Goal: Task Accomplishment & Management: Manage account settings

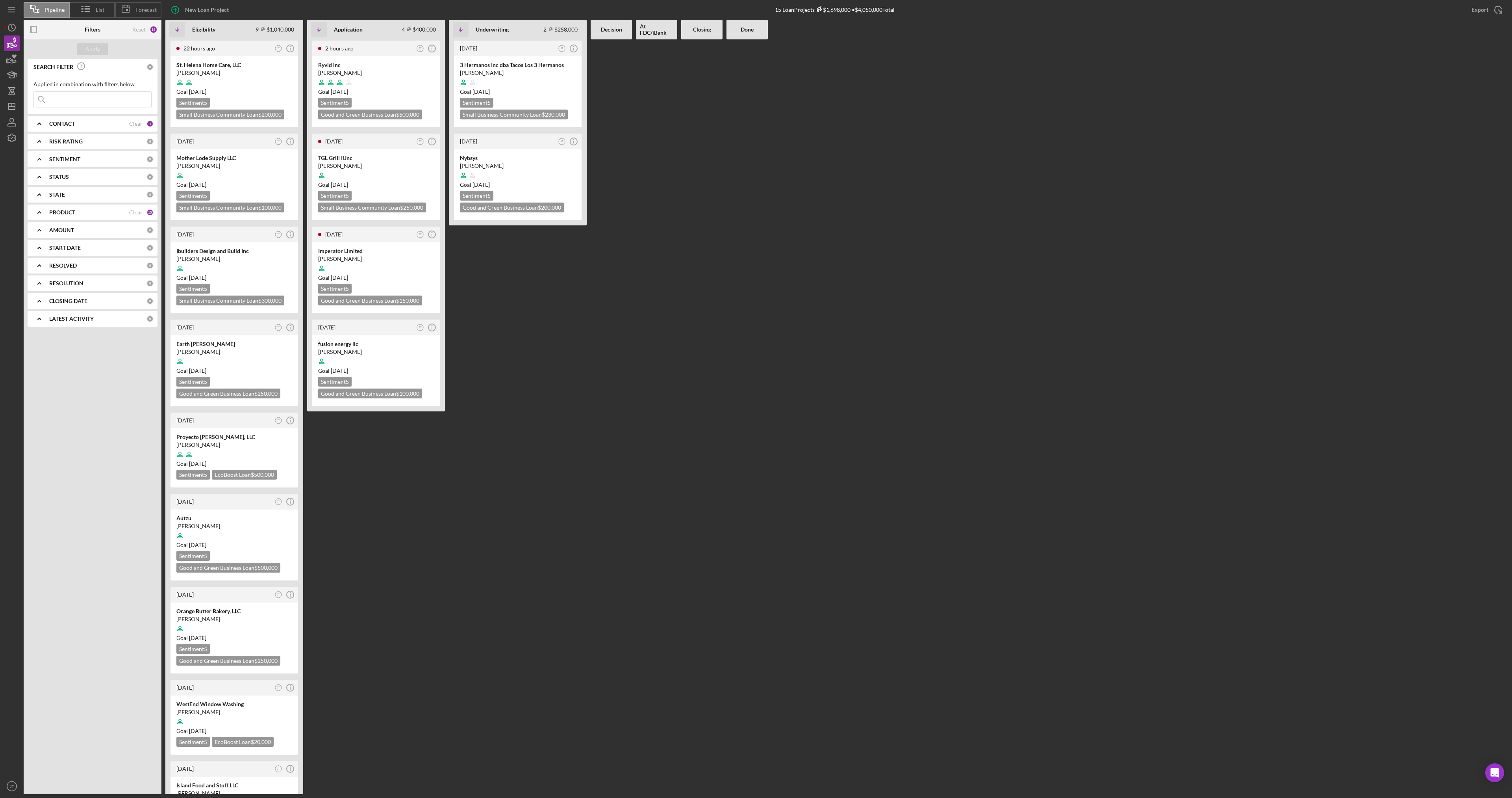
scroll to position [39, 0]
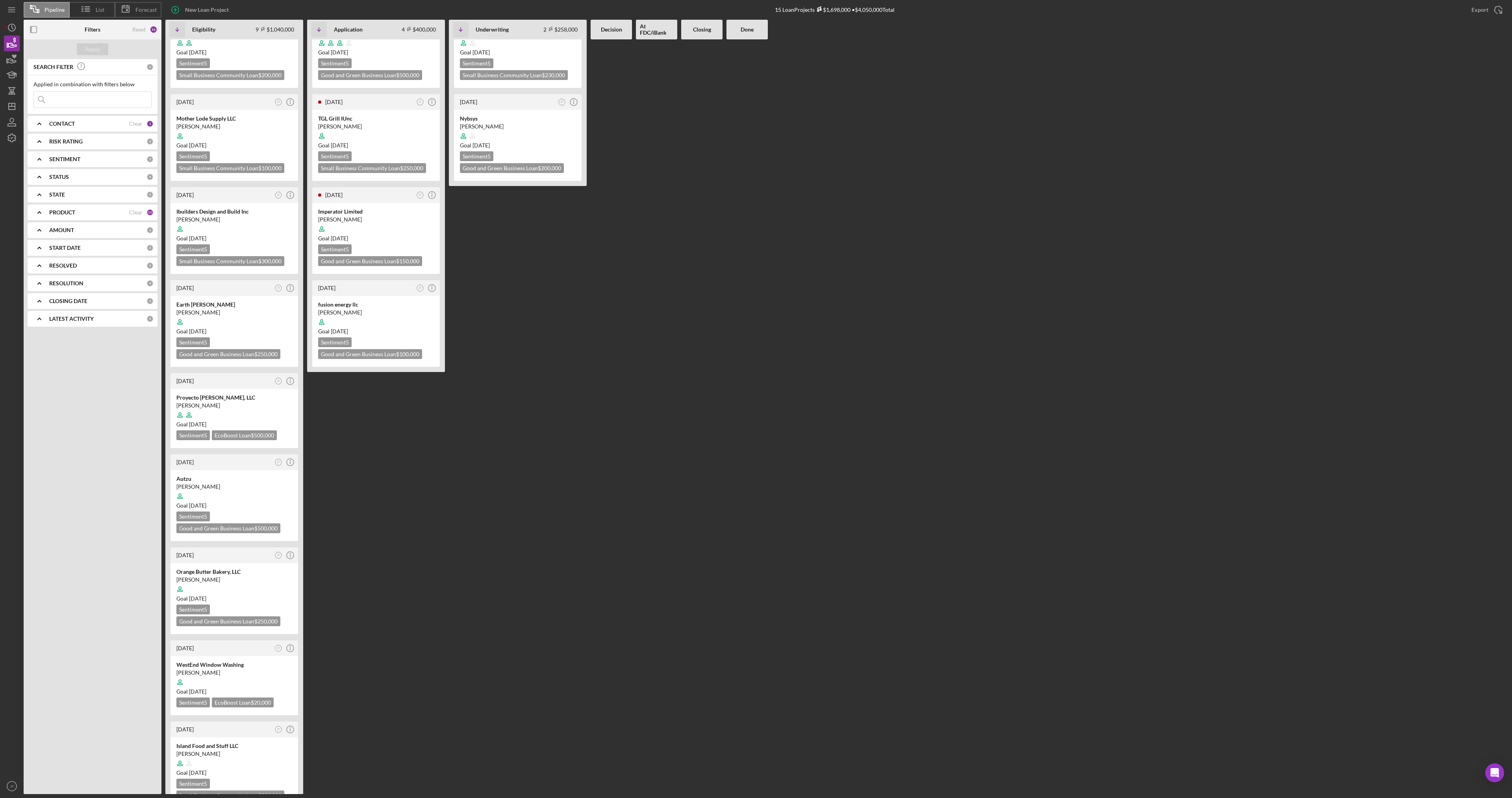
click at [71, 121] on b "CONTACT" at bounding box center [61, 124] width 25 height 7
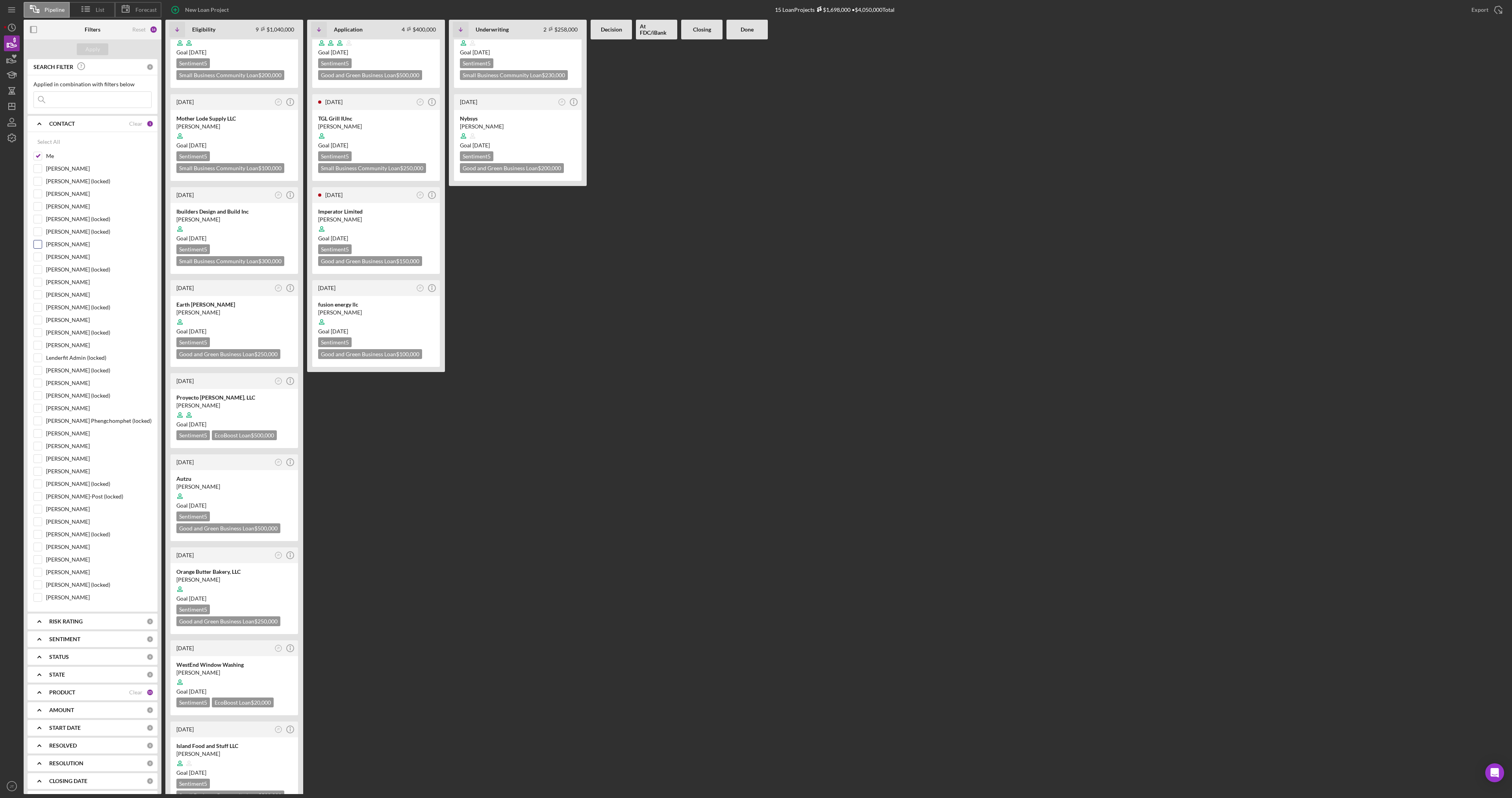
click at [40, 244] on input "[PERSON_NAME]" at bounding box center [38, 244] width 8 height 8
checkbox input "true"
click at [45, 122] on icon "Icon/Expander" at bounding box center [39, 124] width 20 height 20
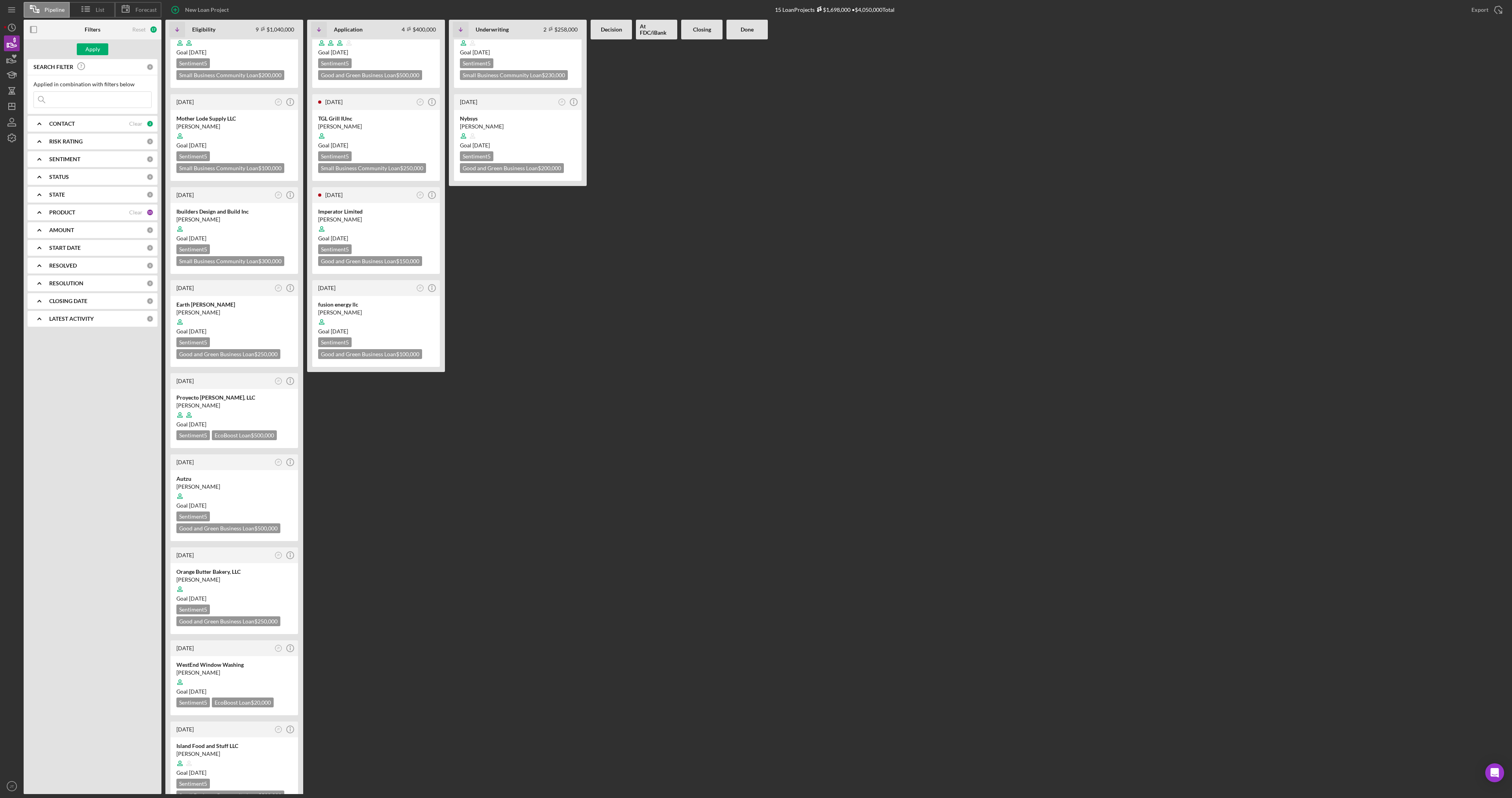
click at [65, 180] on b "STATUS" at bounding box center [59, 177] width 20 height 7
click at [57, 173] on b "STATUS" at bounding box center [59, 177] width 20 height 7
click at [94, 41] on div "Apply" at bounding box center [92, 49] width 138 height 20
click at [94, 45] on div "Apply" at bounding box center [93, 49] width 15 height 12
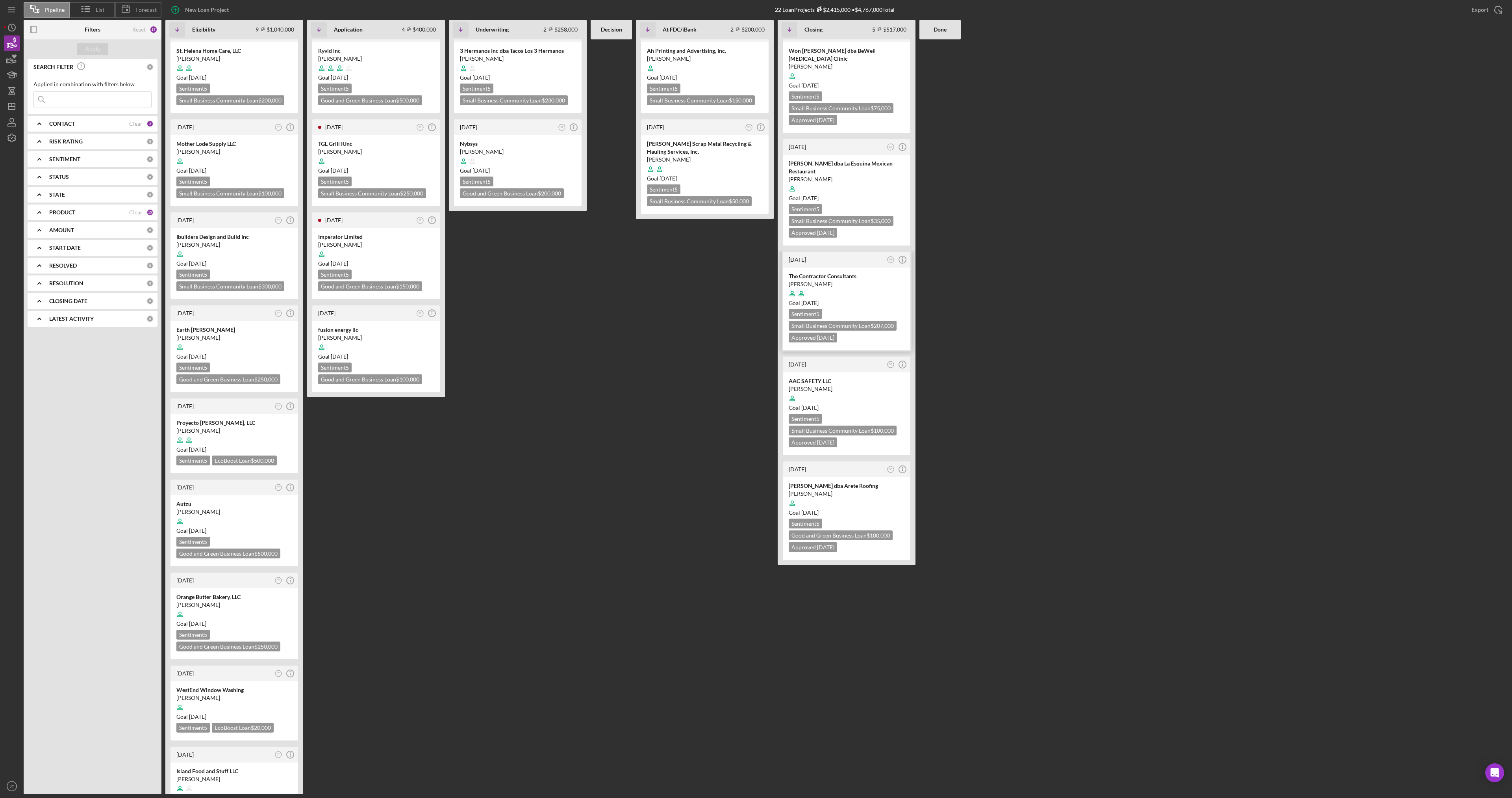
scroll to position [0, 0]
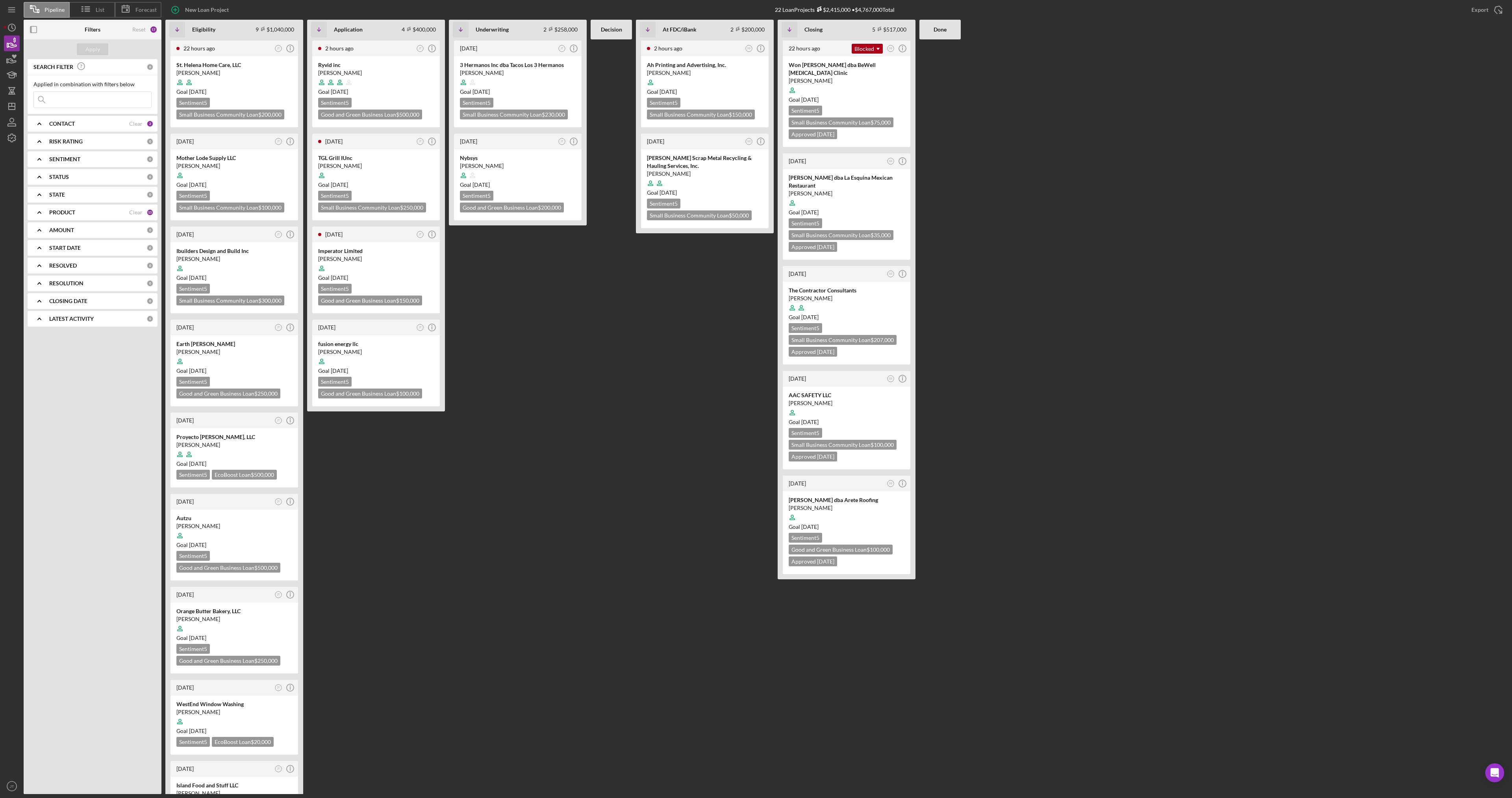
click at [66, 179] on b "STATUS" at bounding box center [59, 177] width 20 height 7
click at [76, 287] on div "RESOLUTION 0" at bounding box center [101, 283] width 104 height 15
click at [70, 322] on div "LATEST ACTIVITY 0" at bounding box center [101, 318] width 104 height 7
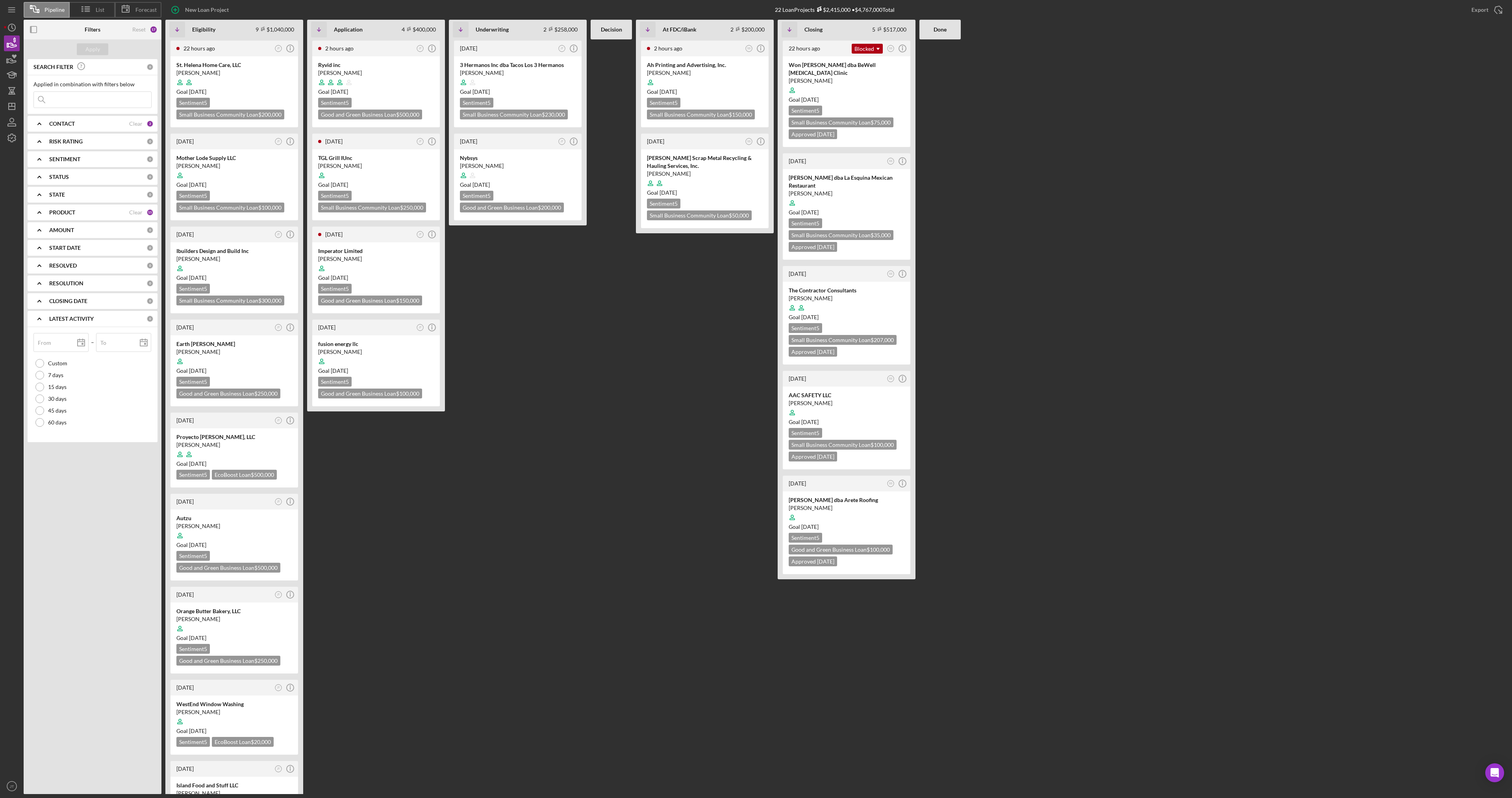
click at [70, 322] on div "LATEST ACTIVITY 0" at bounding box center [101, 318] width 104 height 7
click at [12, 107] on icon "Icon/Dashboard" at bounding box center [11, 107] width 20 height 20
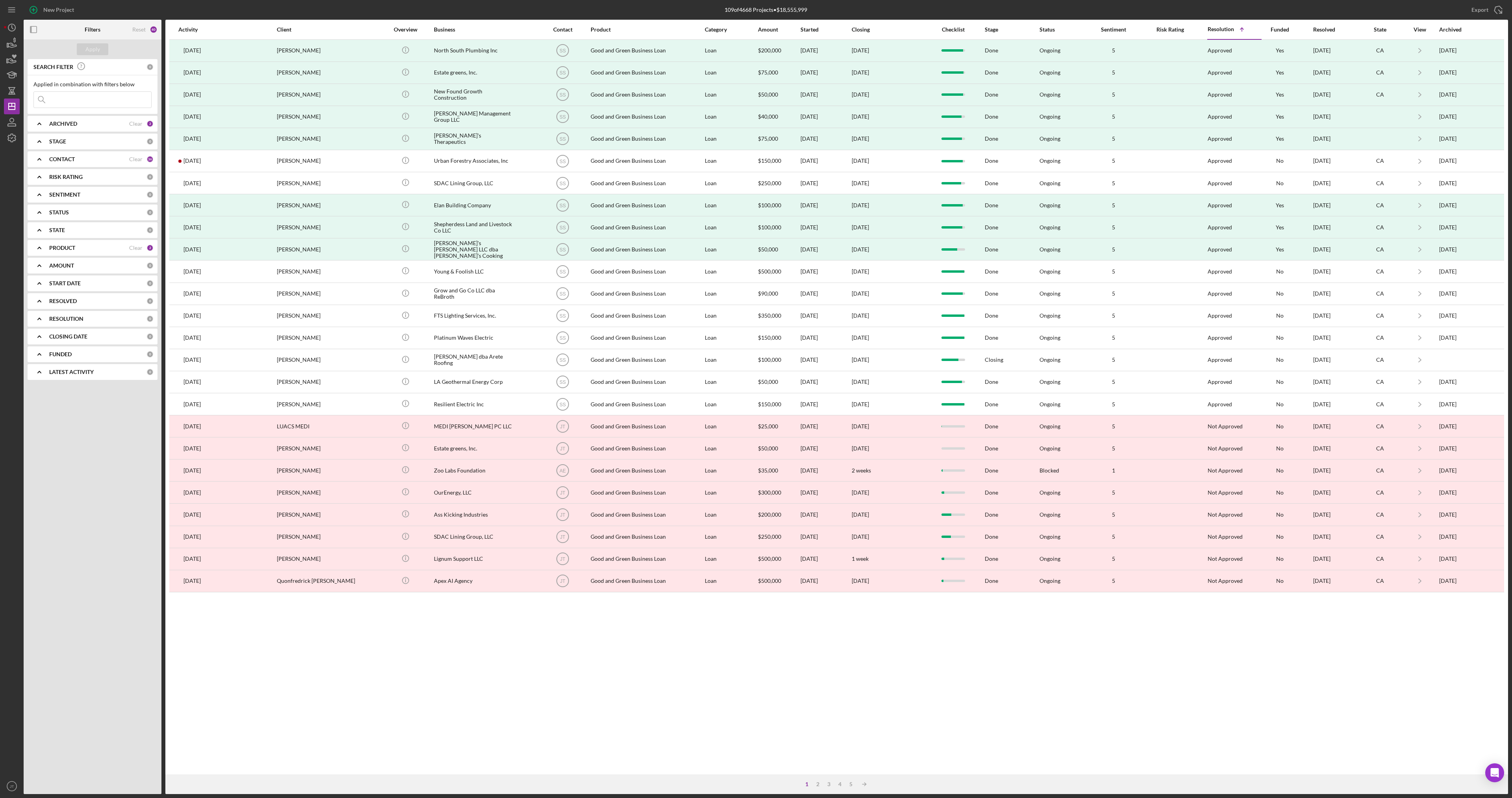
click at [146, 25] on div "Reset 40" at bounding box center [145, 29] width 25 height 20
click at [139, 29] on div "Reset" at bounding box center [139, 29] width 13 height 7
click at [87, 51] on div "Apply" at bounding box center [93, 49] width 15 height 12
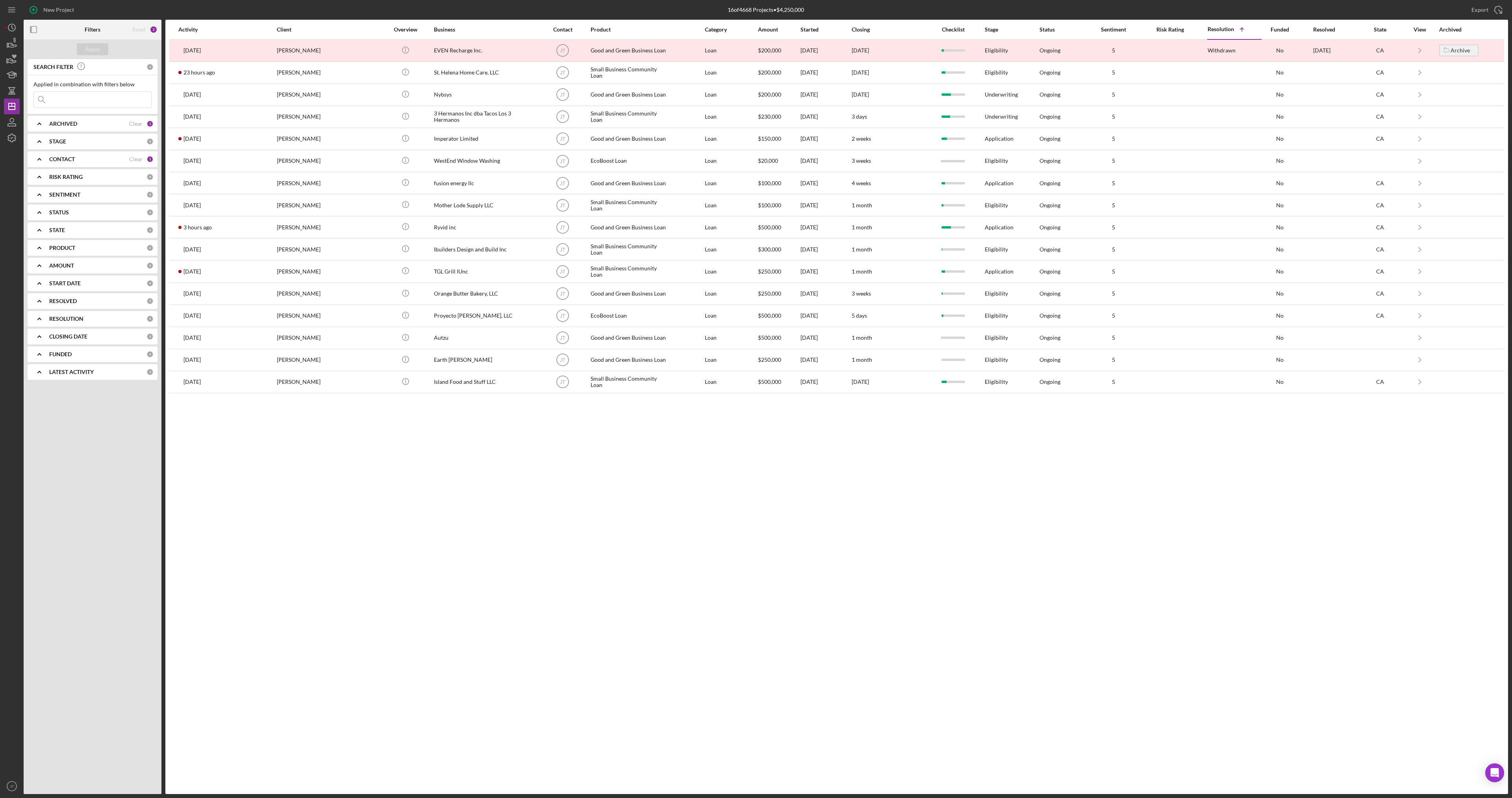
click at [83, 99] on input at bounding box center [93, 99] width 117 height 15
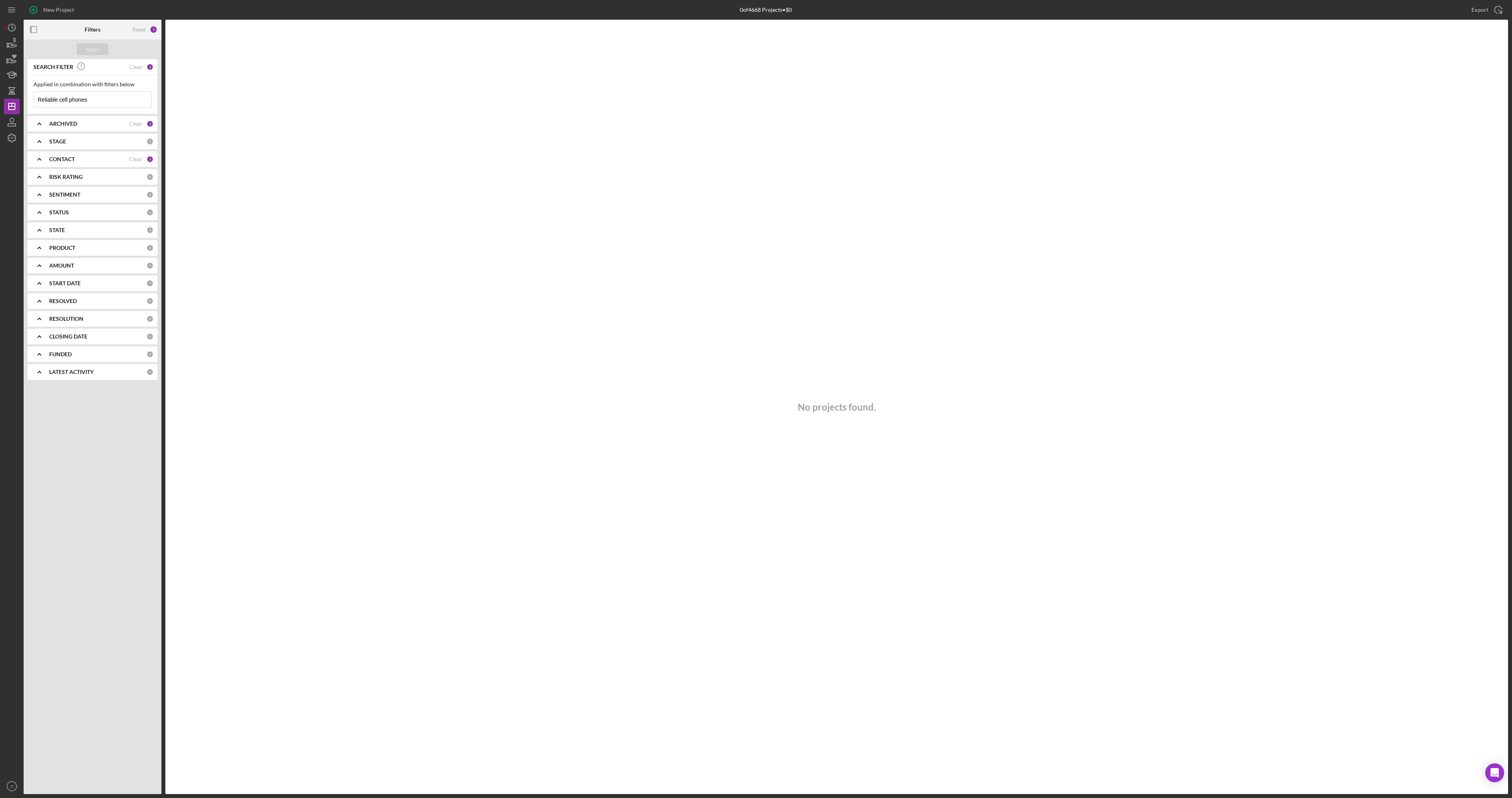
drag, startPoint x: 96, startPoint y: 97, endPoint x: 57, endPoint y: 107, distance: 40.3
click at [57, 107] on input "Reliable cell phones" at bounding box center [93, 99] width 117 height 15
click at [90, 99] on input "Reliable" at bounding box center [93, 99] width 117 height 15
type input "Reliable"
click at [48, 121] on icon "Icon/Expander" at bounding box center [39, 124] width 20 height 20
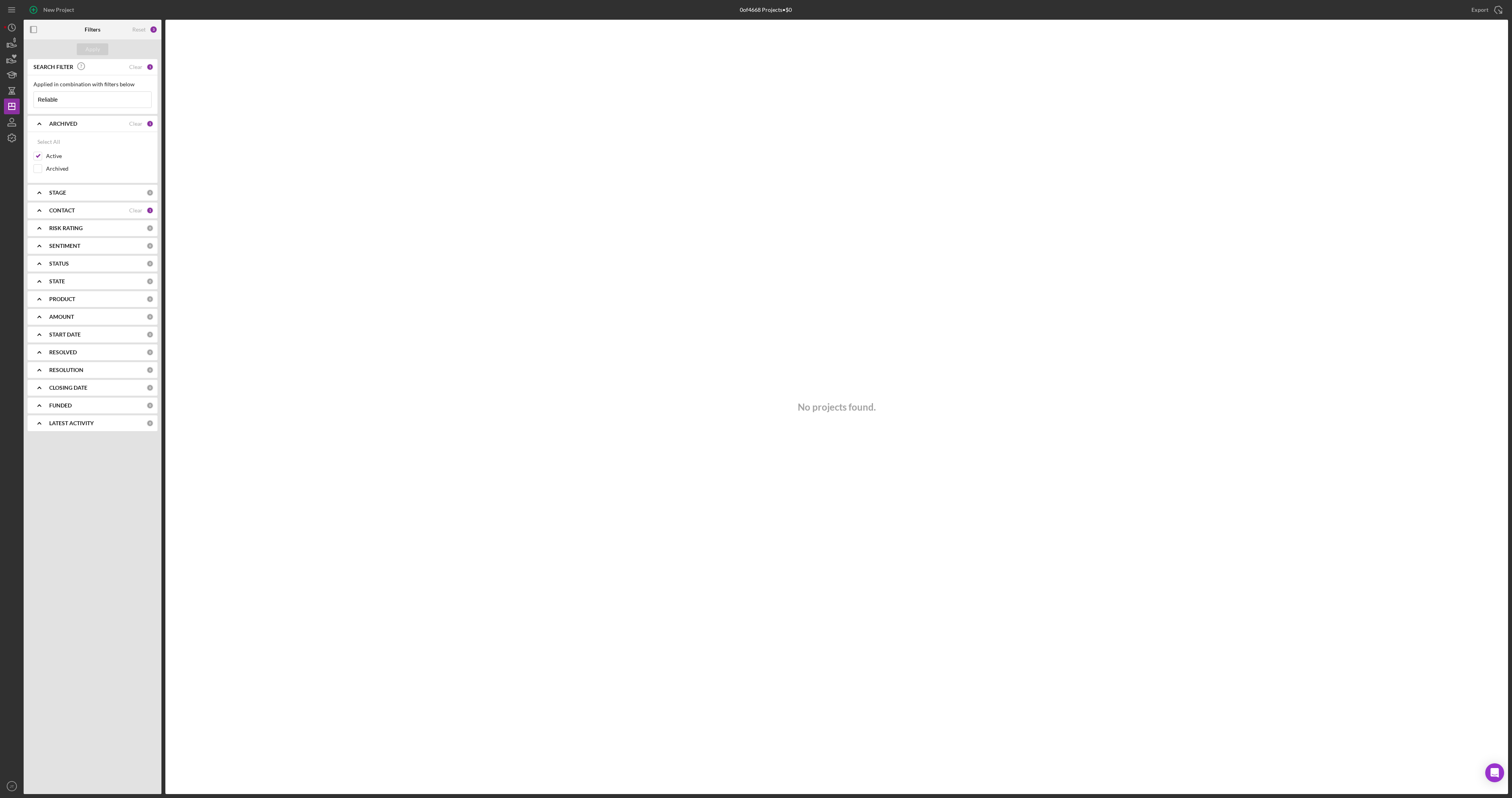
click at [20, 168] on div at bounding box center [11, 462] width 15 height 632
click at [35, 167] on input "Archived" at bounding box center [38, 169] width 8 height 8
click at [37, 167] on input "Archived" at bounding box center [38, 169] width 8 height 8
click at [42, 168] on div "Archived" at bounding box center [92, 170] width 118 height 12
click at [39, 169] on input "Archived" at bounding box center [38, 169] width 8 height 8
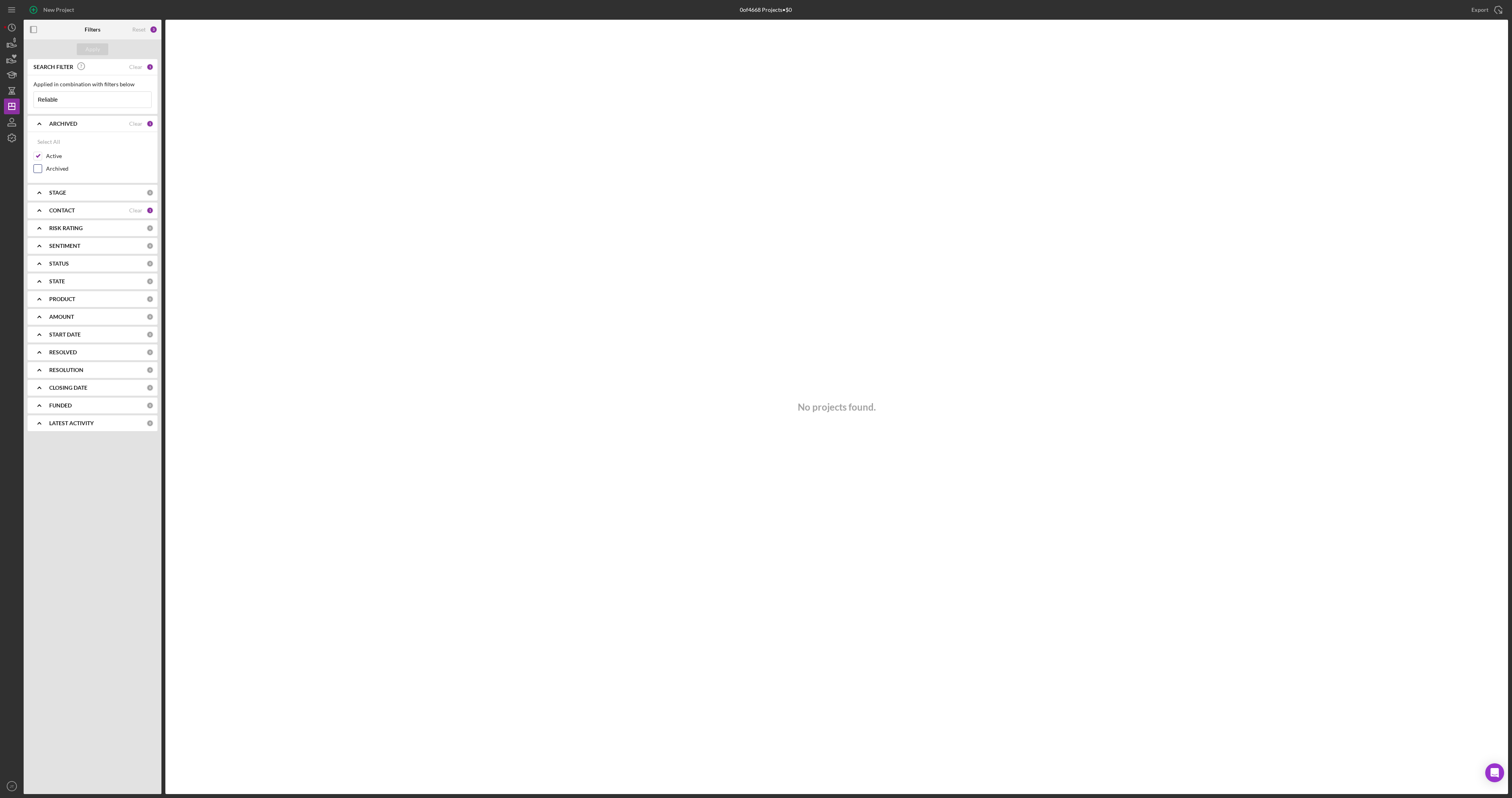
checkbox input "true"
click at [98, 51] on div "Apply" at bounding box center [93, 49] width 15 height 12
click at [90, 103] on input "Reliable" at bounding box center [93, 99] width 117 height 15
click at [89, 102] on input "Reliable" at bounding box center [93, 99] width 117 height 15
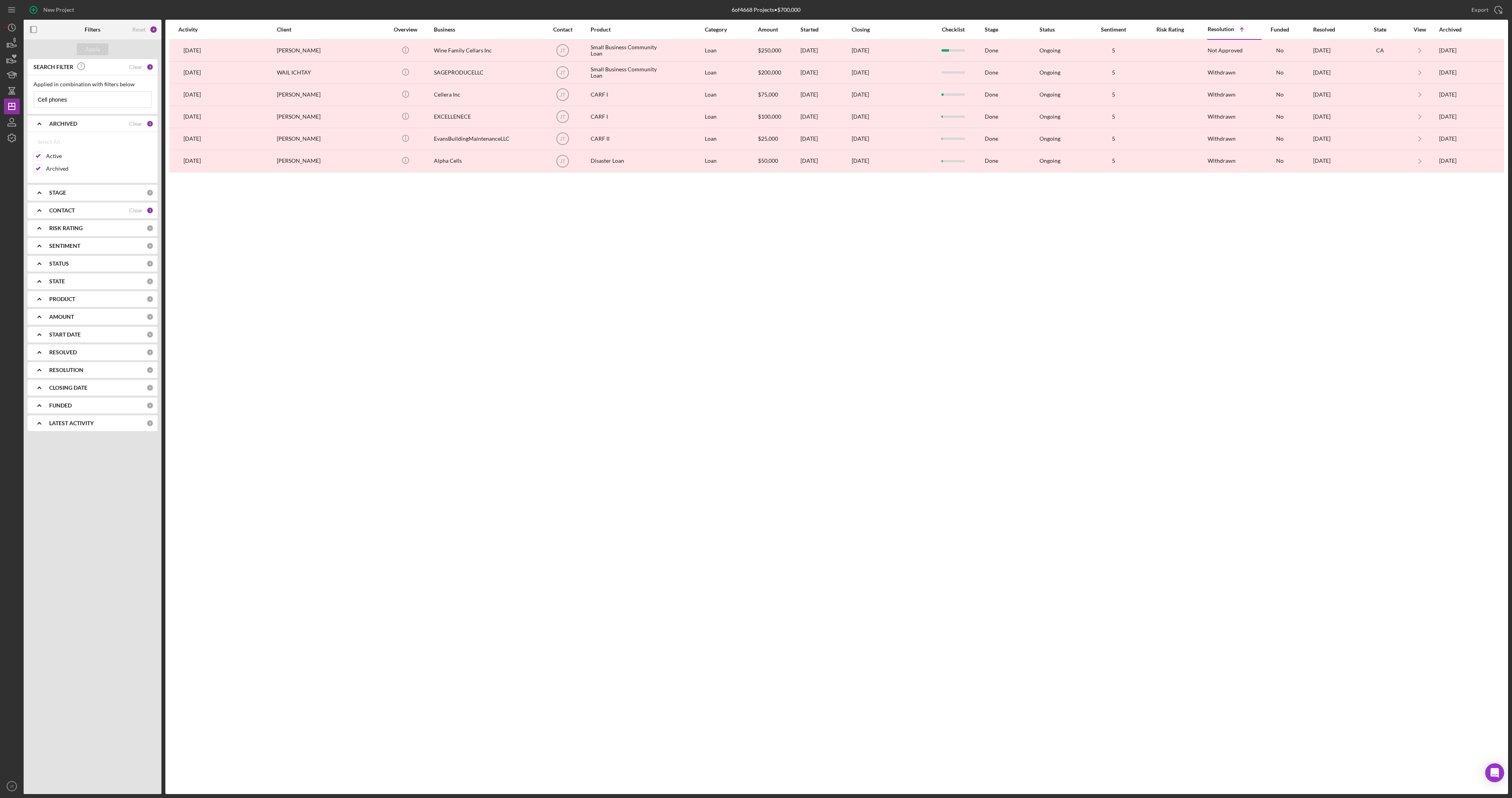
click at [89, 103] on input "Cell phones" at bounding box center [93, 99] width 117 height 15
click at [89, 102] on input "Cell phones" at bounding box center [93, 99] width 117 height 15
click at [89, 101] on input "Cell phones" at bounding box center [93, 99] width 117 height 15
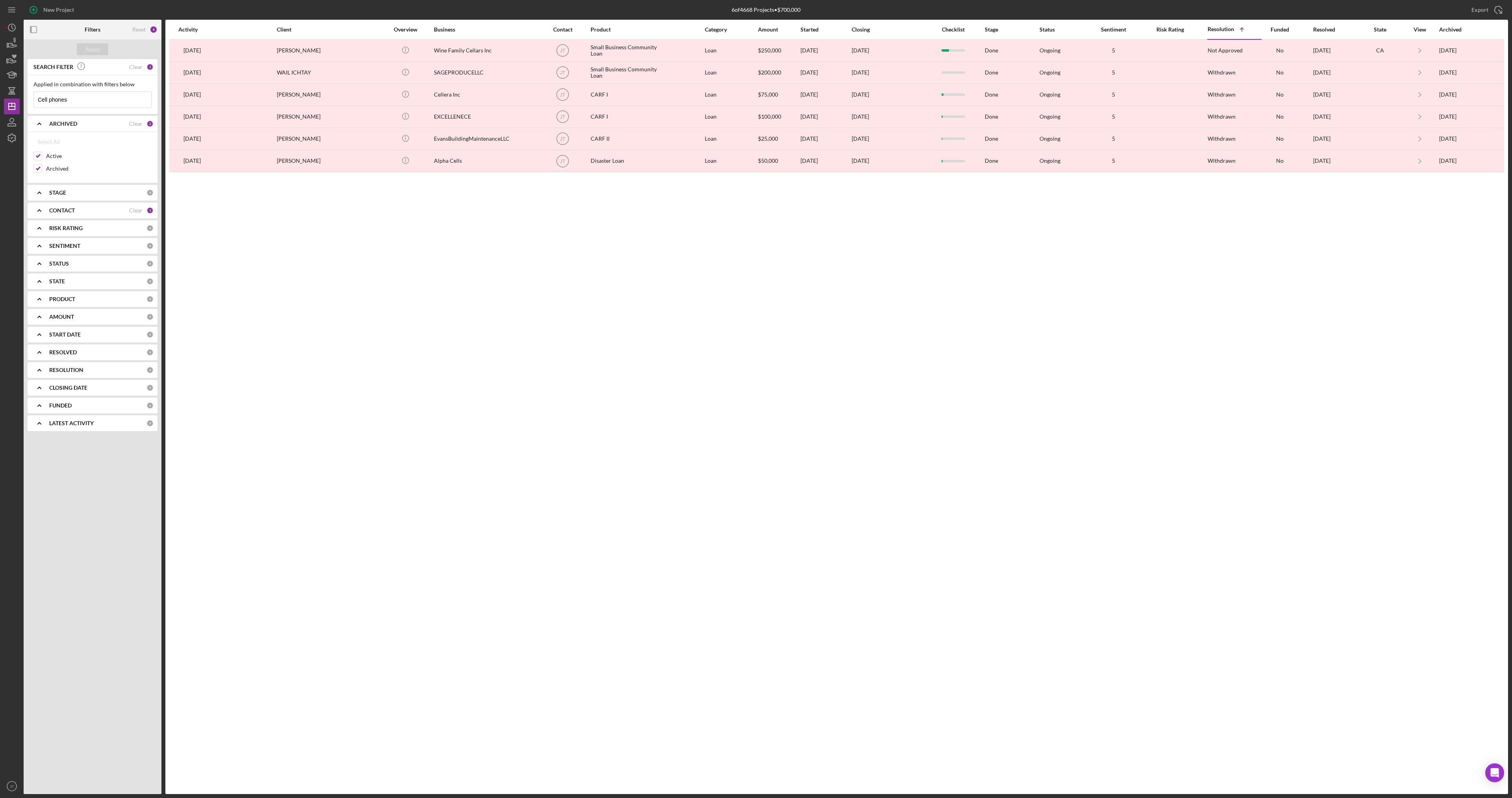
click at [89, 101] on input "Cell phones" at bounding box center [93, 99] width 117 height 15
click at [79, 100] on input "Cell phones" at bounding box center [93, 99] width 117 height 15
type input "Cell phones"
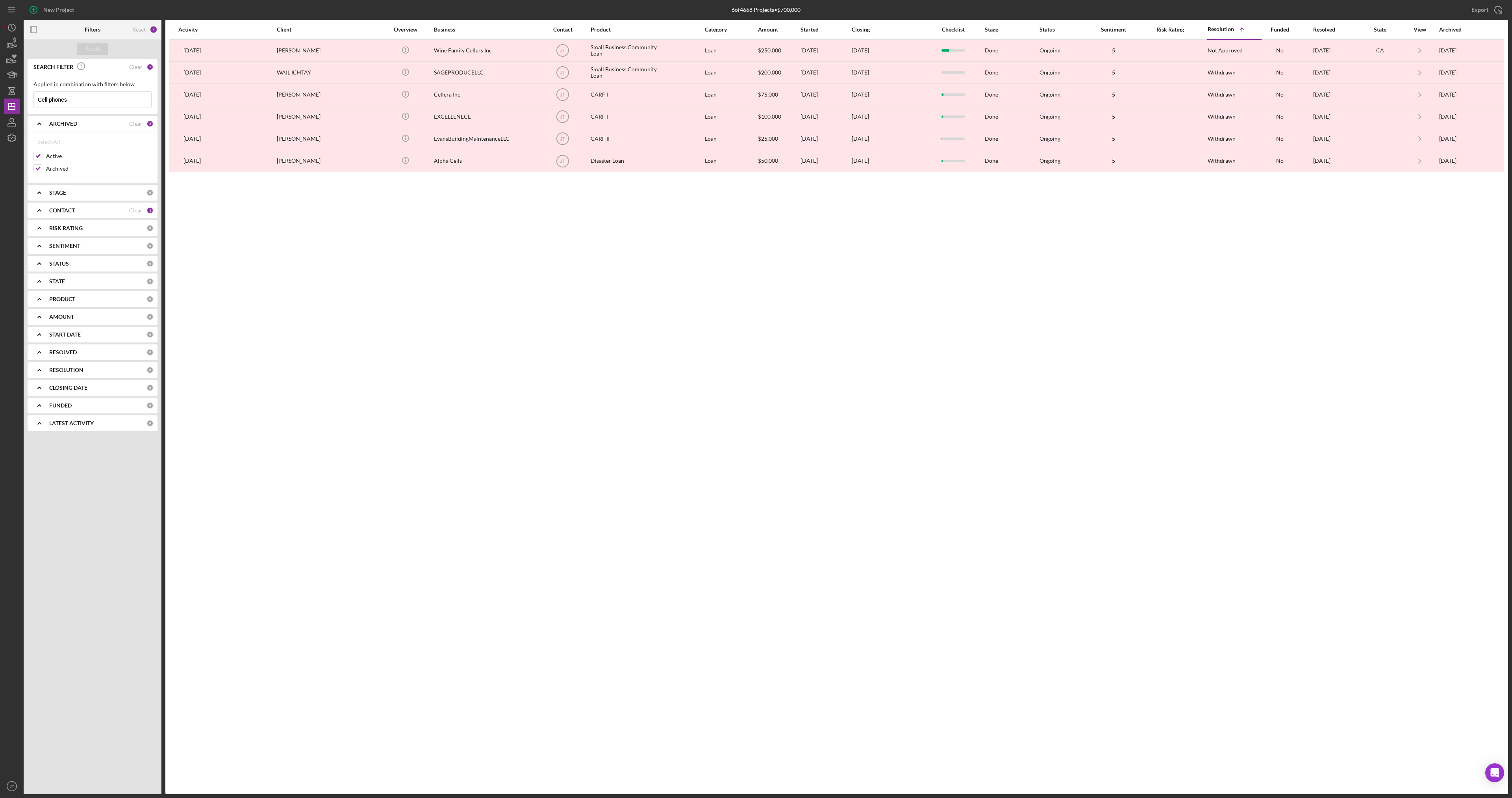
click at [52, 214] on div "CONTACT Clear 1" at bounding box center [101, 210] width 104 height 15
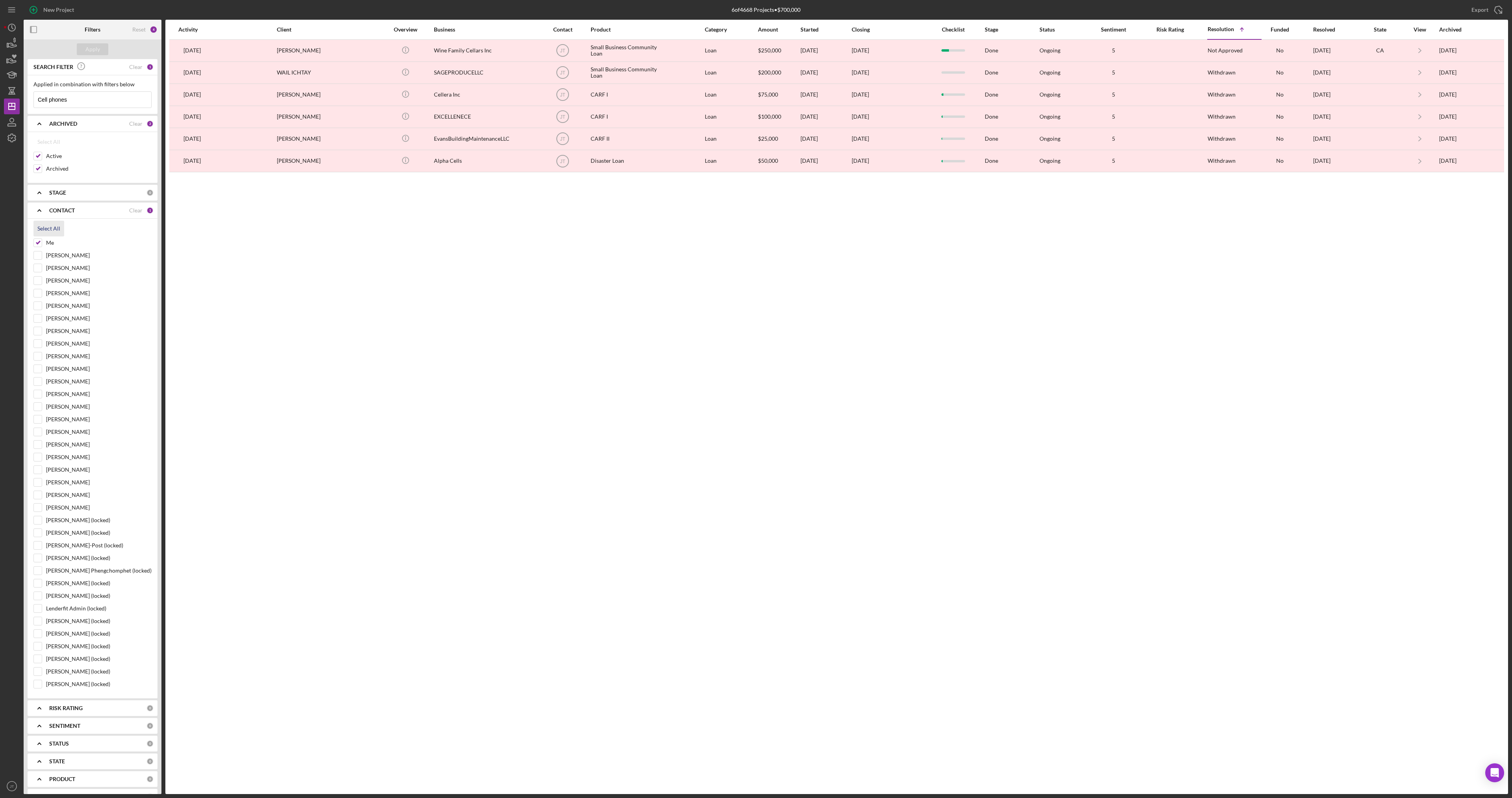
click at [54, 228] on div "Select All" at bounding box center [49, 228] width 23 height 15
checkbox input "true"
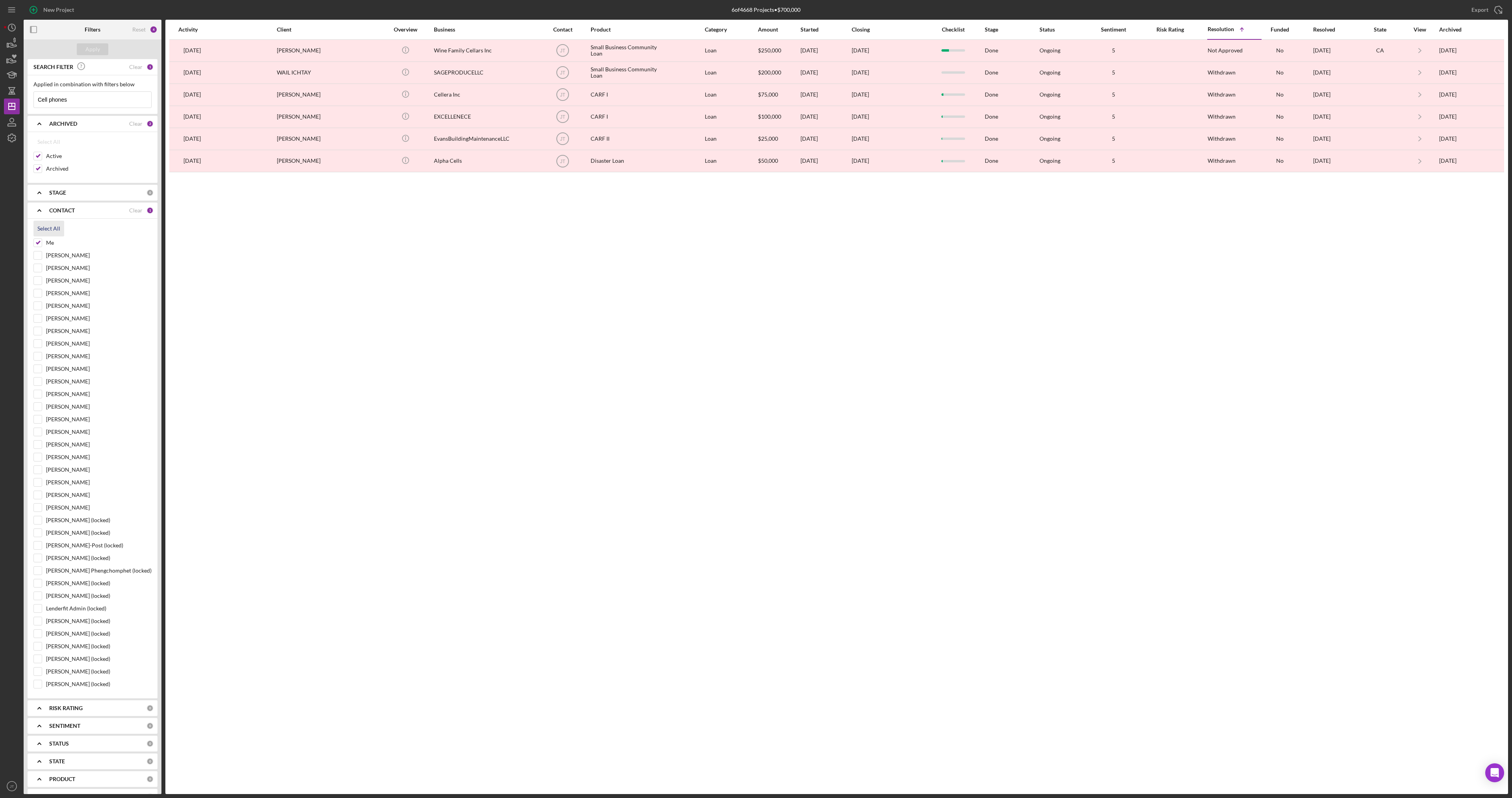
checkbox input "true"
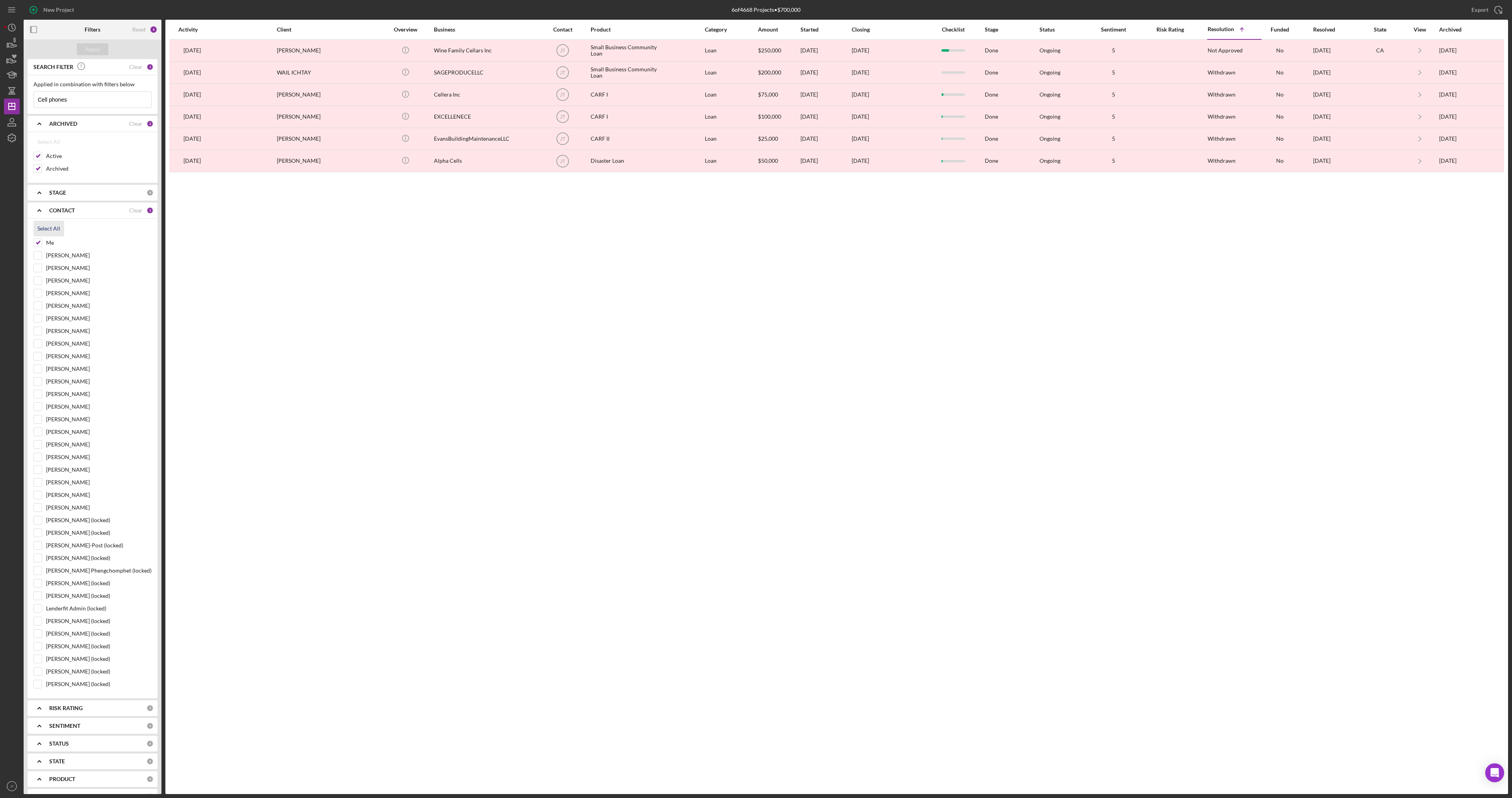
checkbox input "true"
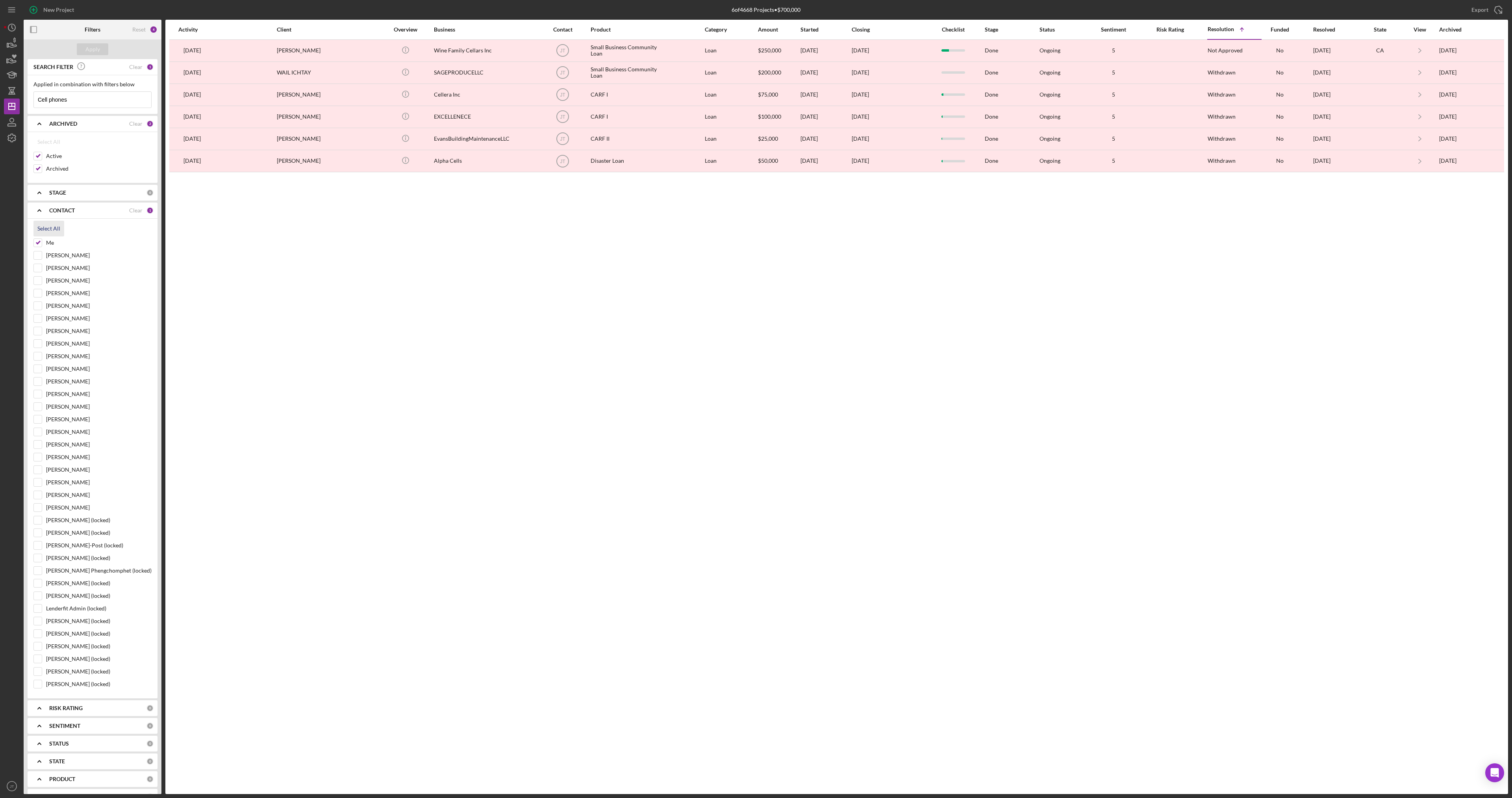
checkbox input "true"
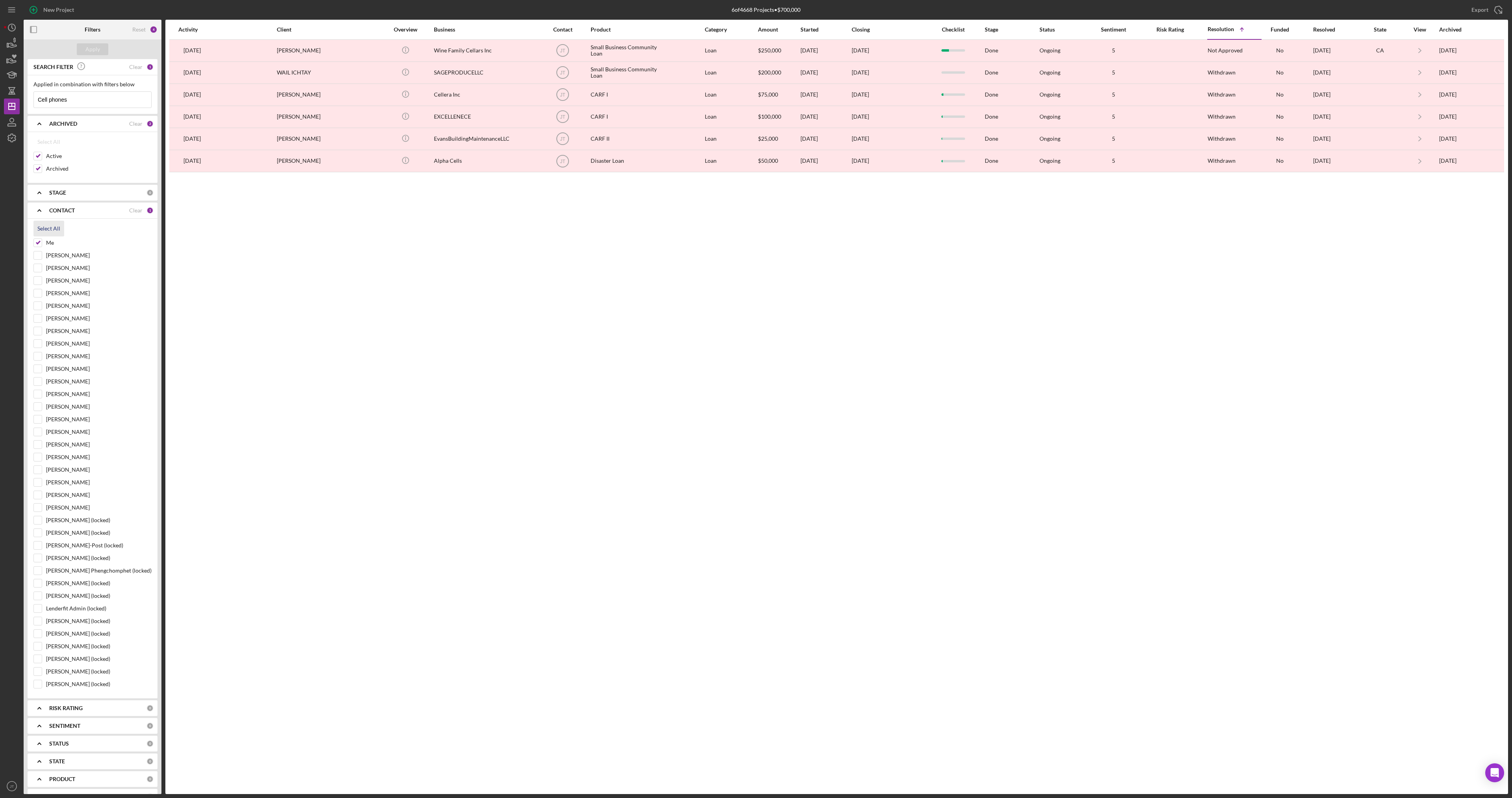
checkbox input "true"
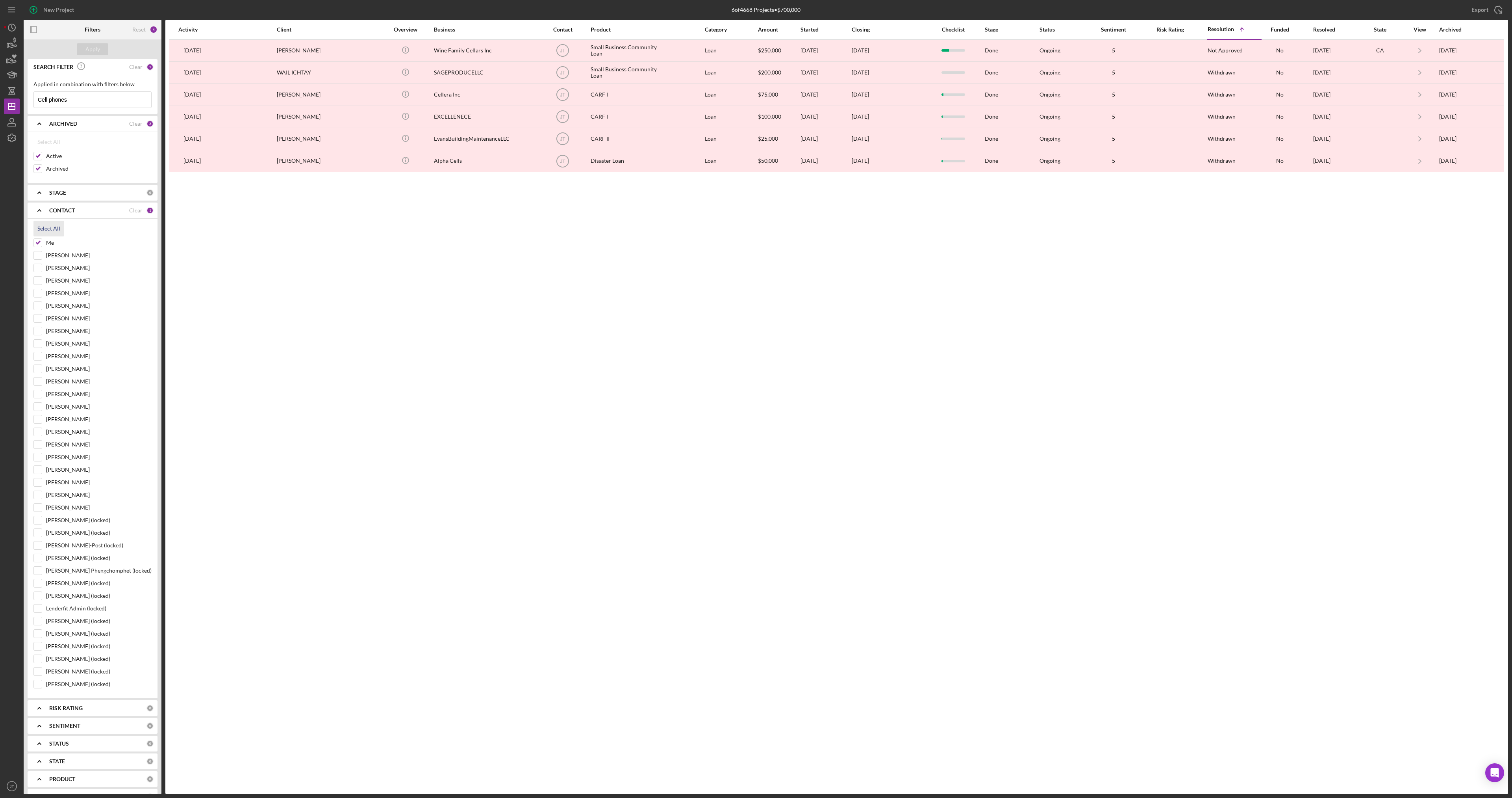
checkbox input "true"
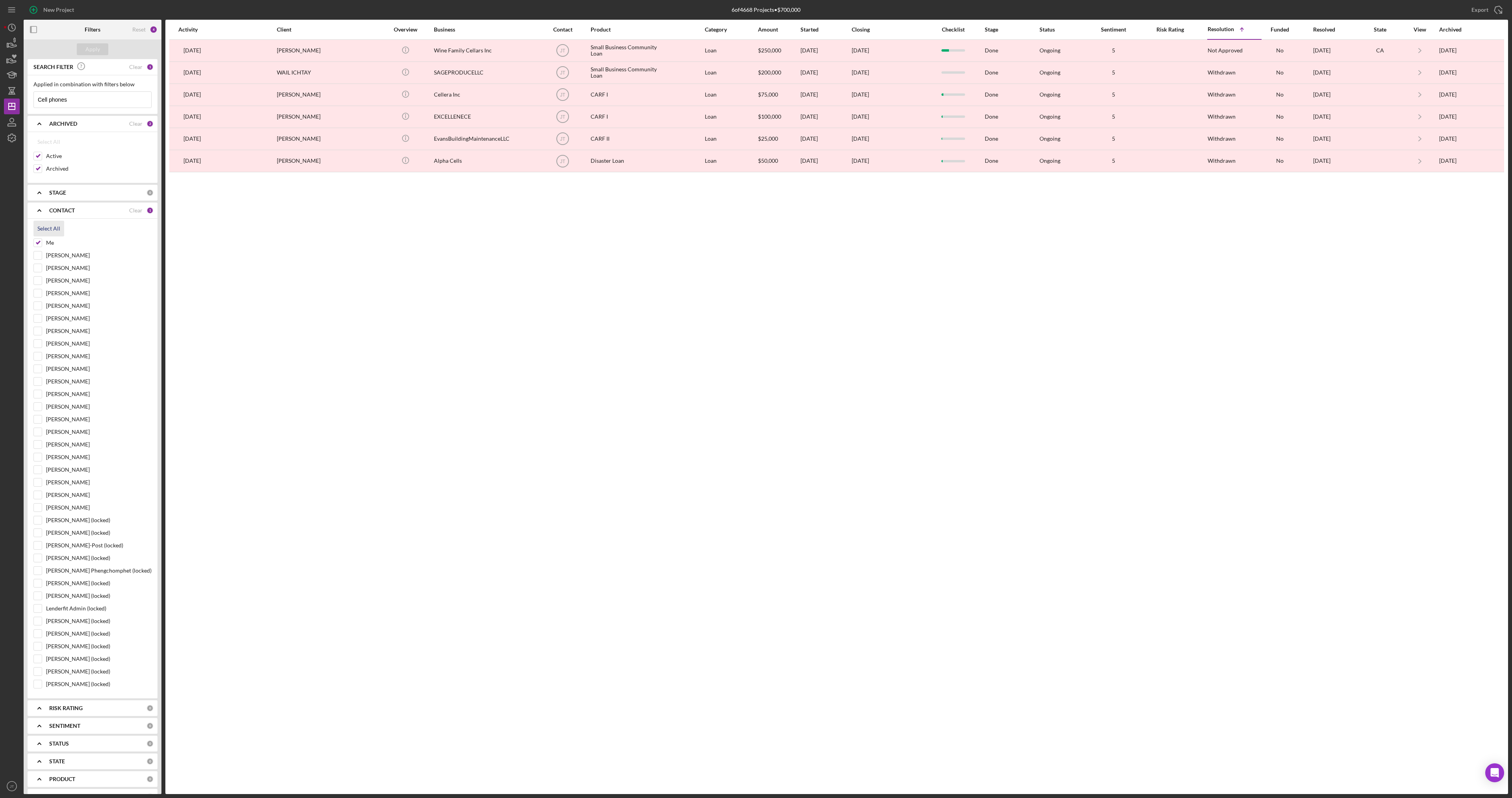
checkbox input "true"
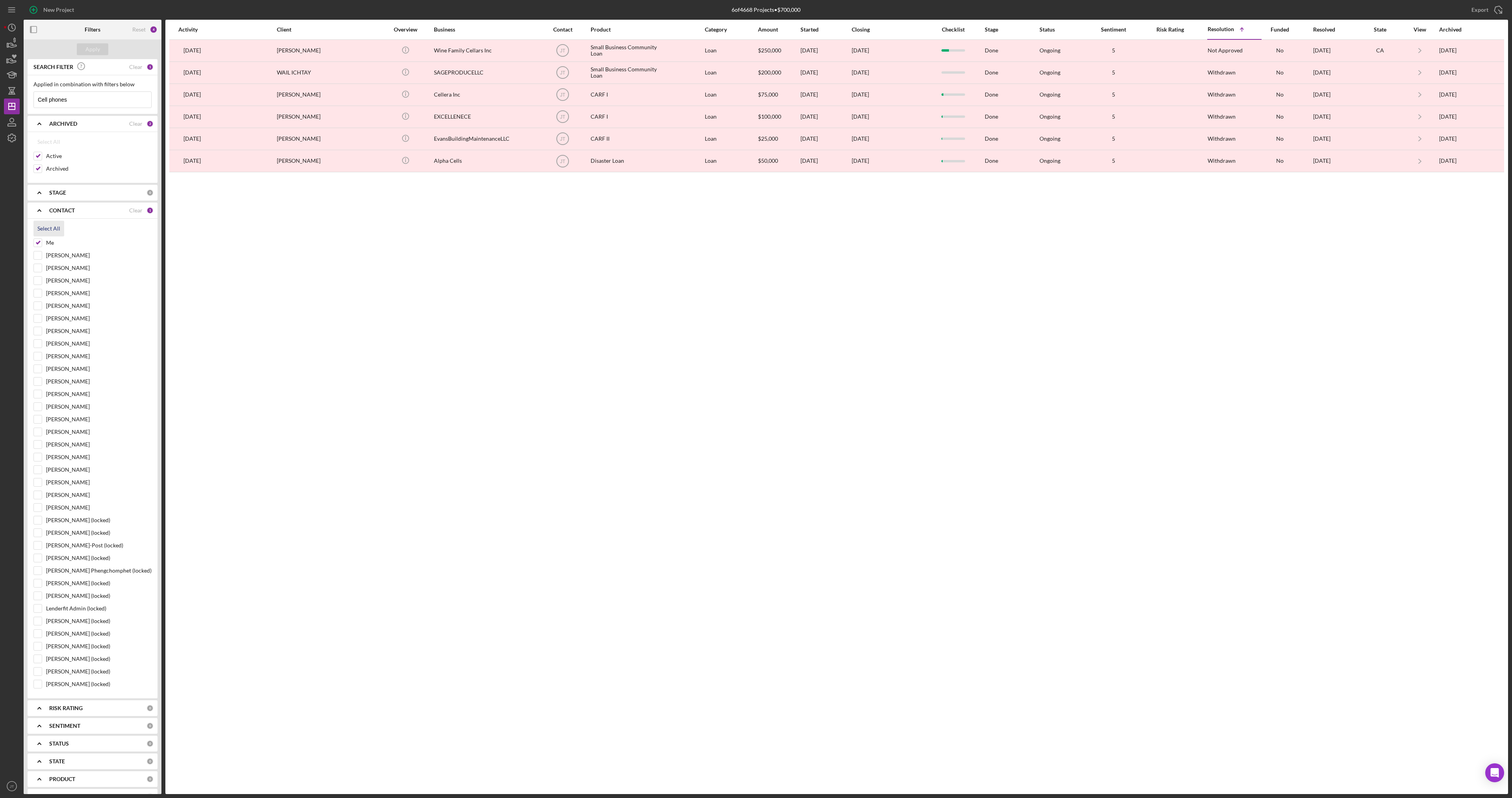
checkbox input "true"
click at [83, 105] on input "Cell phones" at bounding box center [93, 99] width 117 height 15
click at [82, 104] on input "Cell phones" at bounding box center [93, 99] width 117 height 15
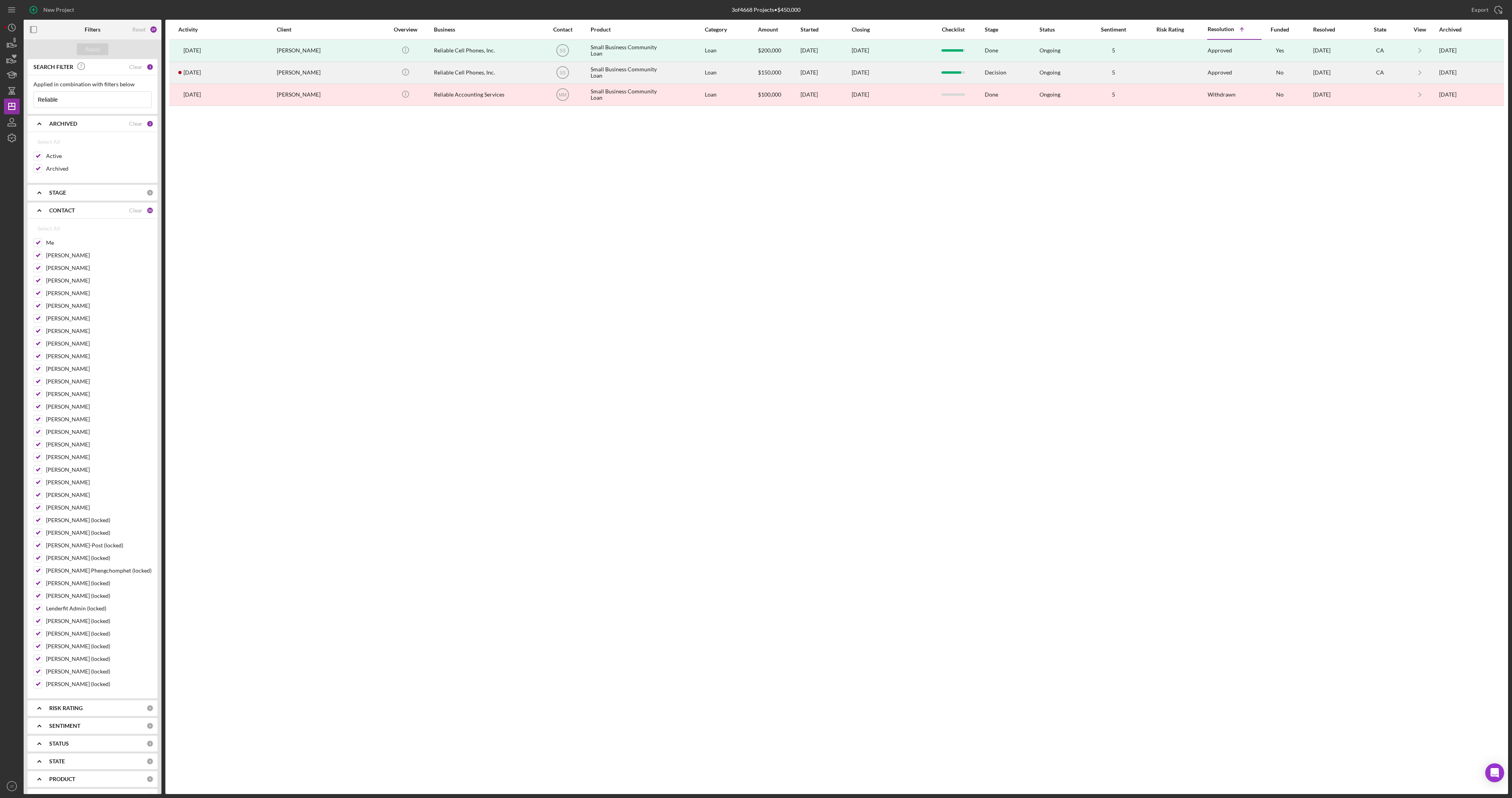
type input "Reliable"
click at [530, 77] on td "Reliable Cell Phones, Inc." at bounding box center [491, 72] width 114 height 22
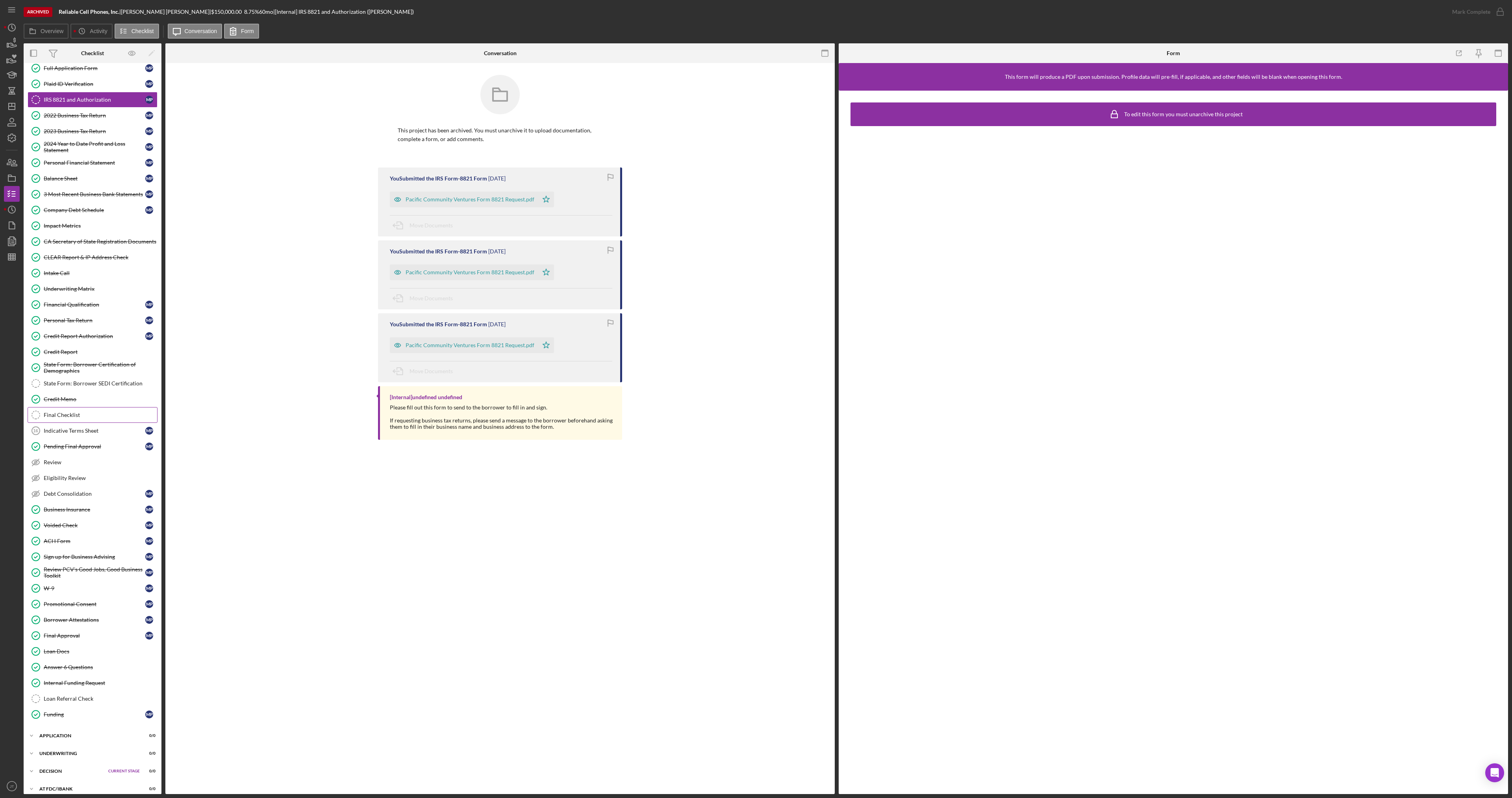
scroll to position [118, 0]
click at [98, 388] on link "State Form: Borrower SEDI Certification State Form: Borrower SEDI Certification" at bounding box center [93, 382] width 130 height 15
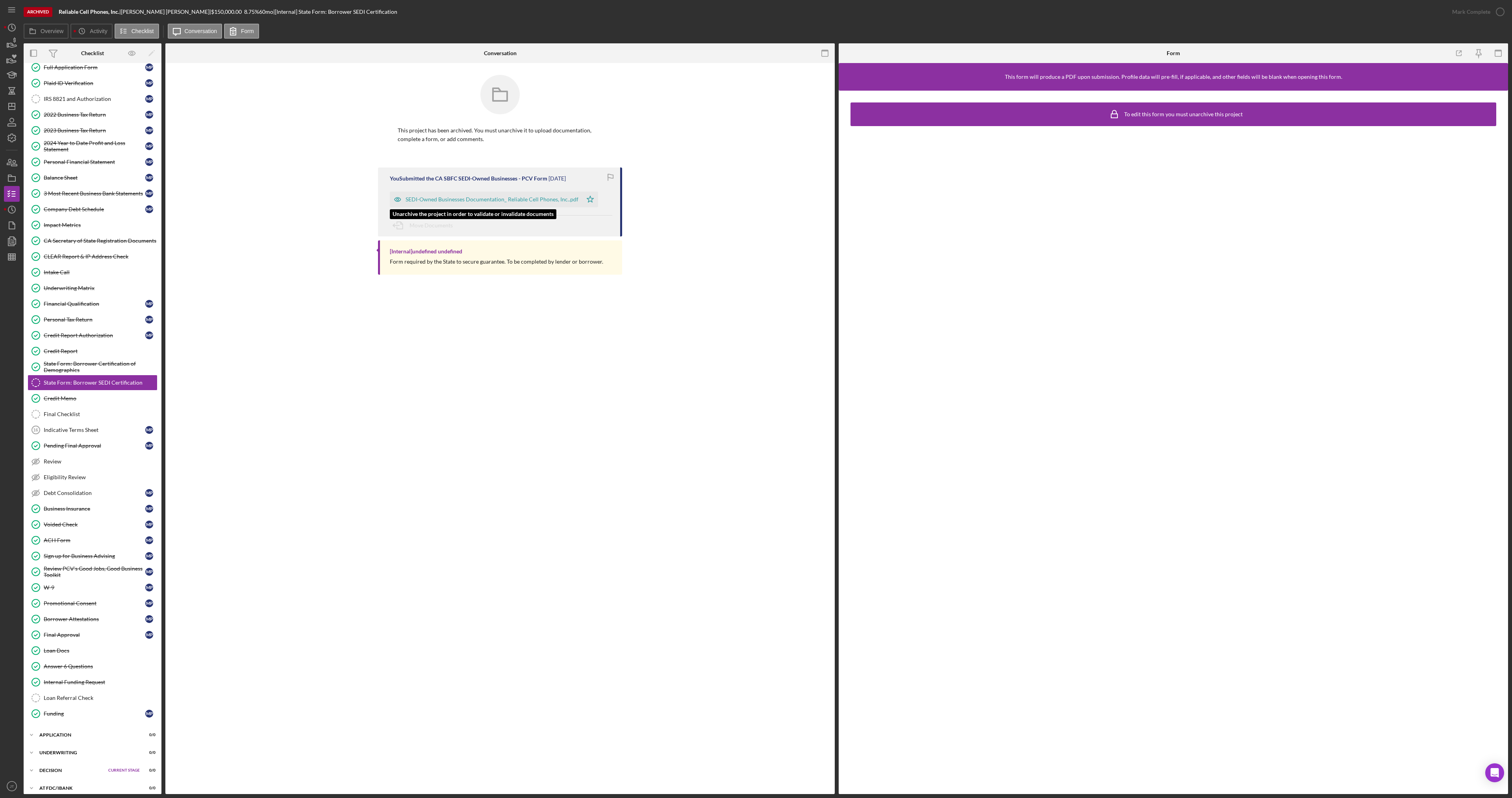
click at [501, 202] on div "SEDI-Owned Businesses Documentation_ Reliable Cell Phones, Inc..pdf" at bounding box center [492, 200] width 173 height 7
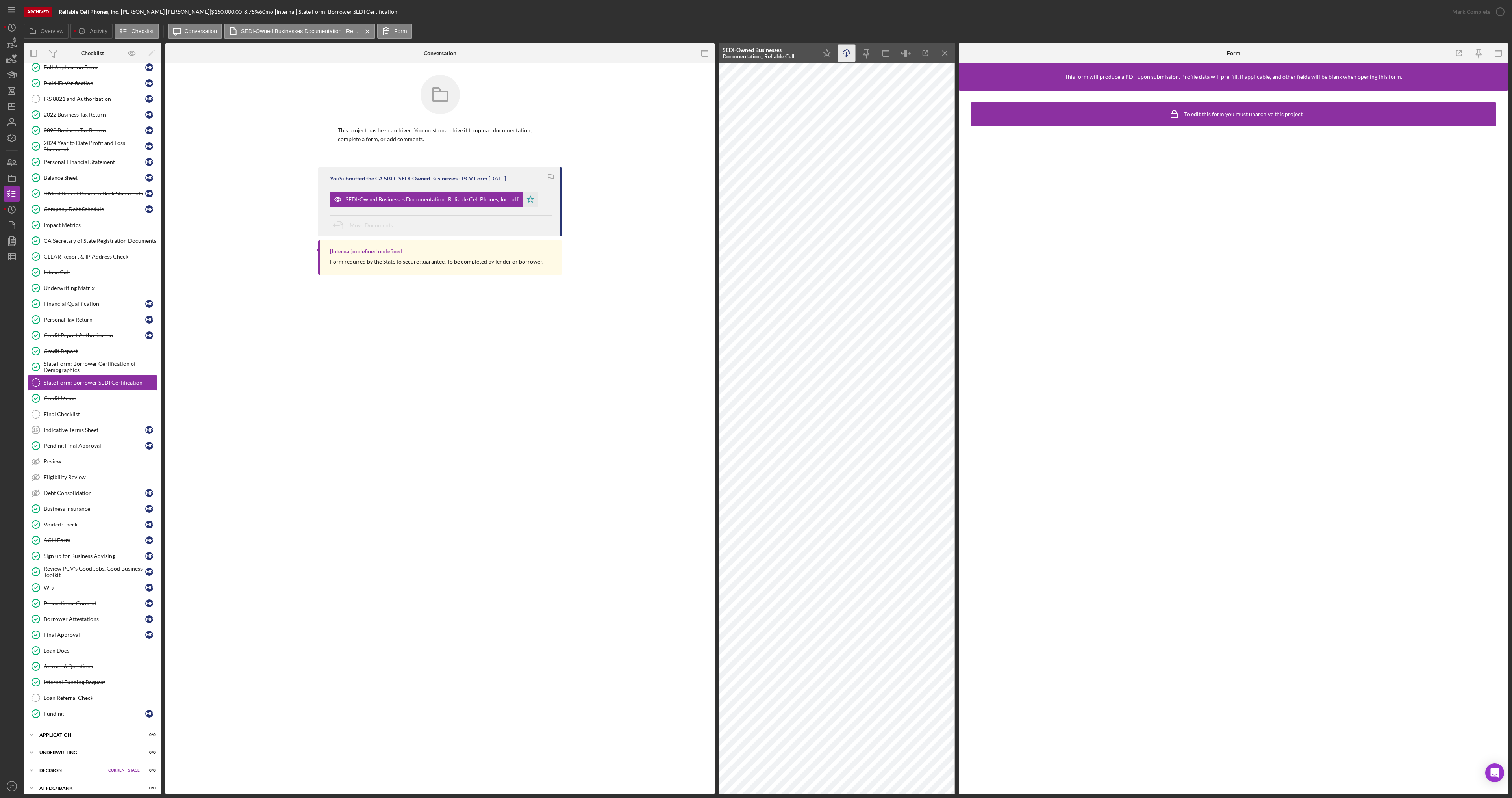
click at [846, 58] on icon "Icon/Download" at bounding box center [846, 54] width 18 height 18
click at [488, 364] on div "State Form: Borrower SEDI Certification State Form: Borrower SEDI Certification…" at bounding box center [439, 428] width 549 height 730
click at [351, 352] on div "State Form: Borrower SEDI Certification State Form: Borrower SEDI Certification…" at bounding box center [439, 428] width 549 height 730
click at [291, 378] on div "State Form: Borrower SEDI Certification State Form: Borrower SEDI Certification…" at bounding box center [439, 428] width 549 height 730
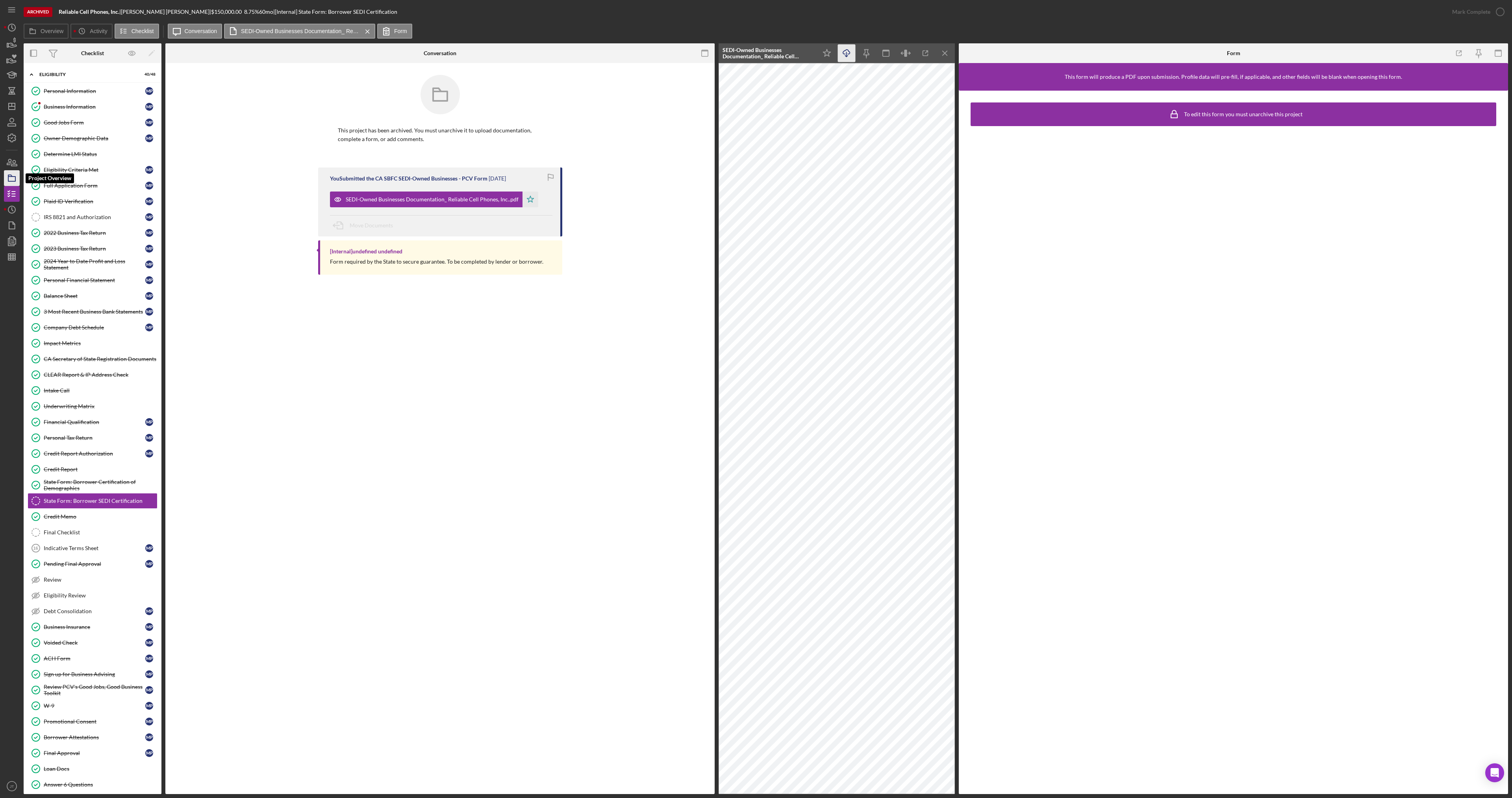
click at [9, 173] on icon "button" at bounding box center [11, 178] width 20 height 20
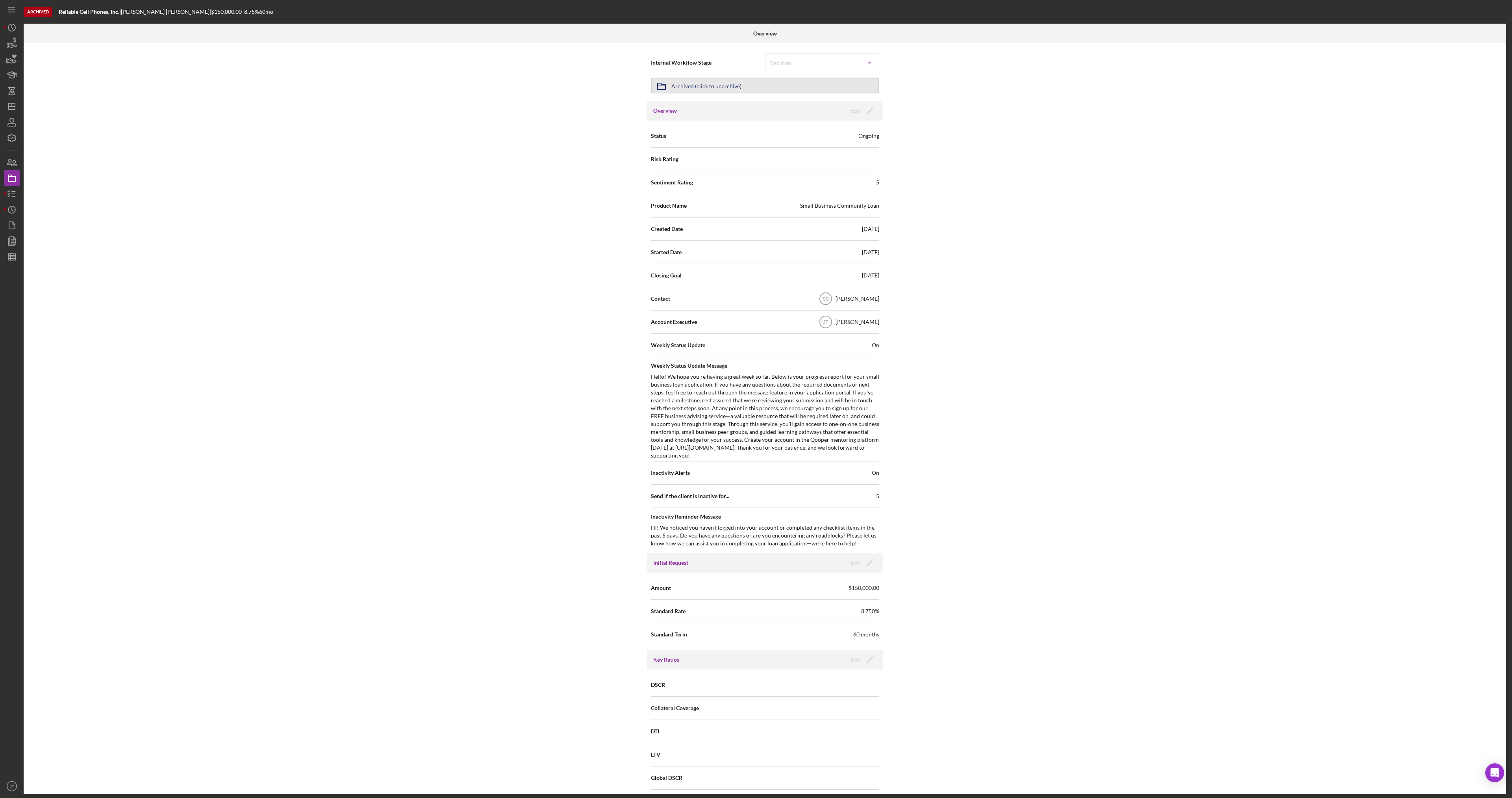
click at [754, 86] on button "Icon/Archived Archived (click to unarchive)" at bounding box center [765, 85] width 229 height 15
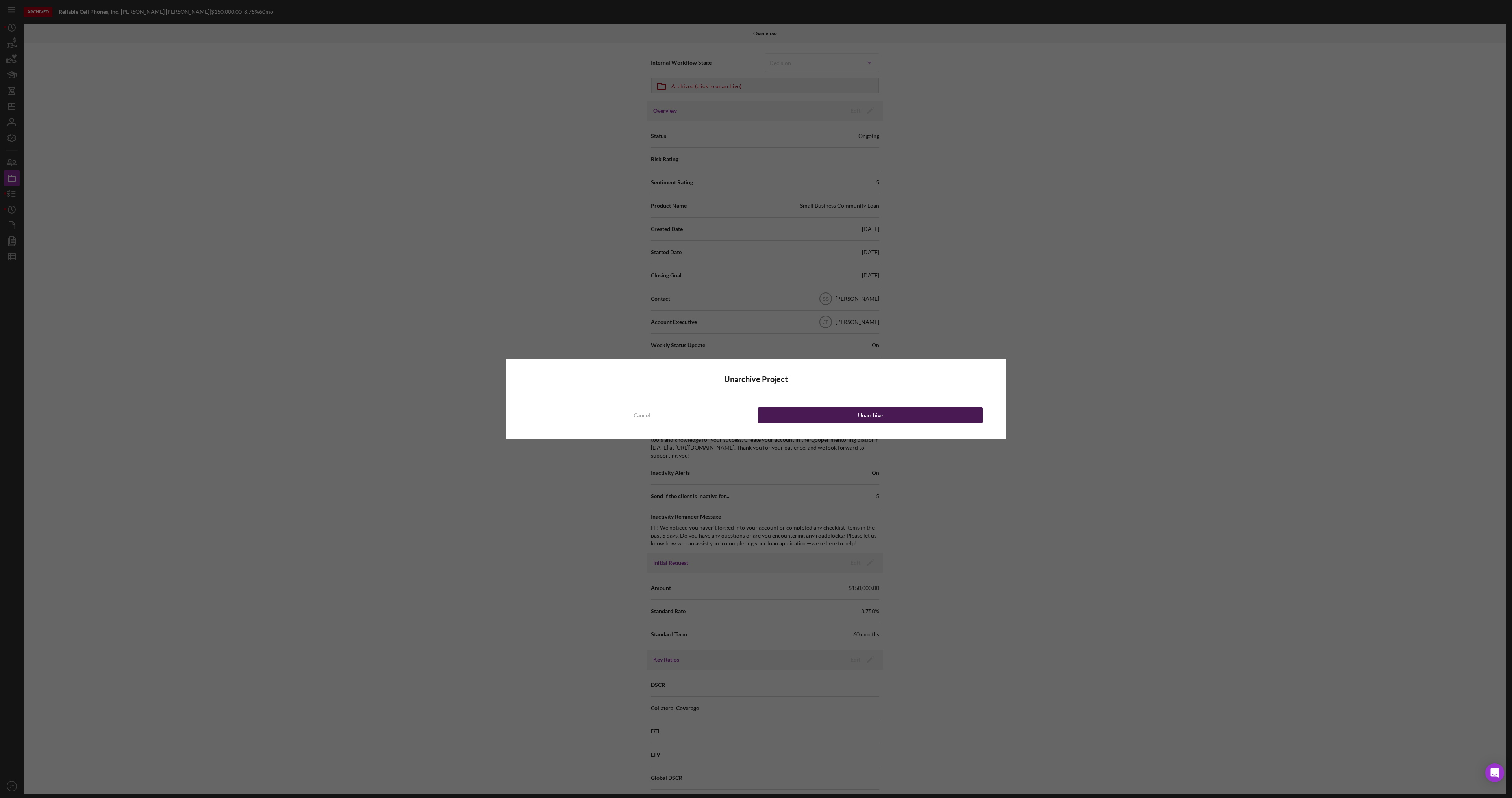
click at [852, 413] on button "Unarchive" at bounding box center [870, 414] width 225 height 15
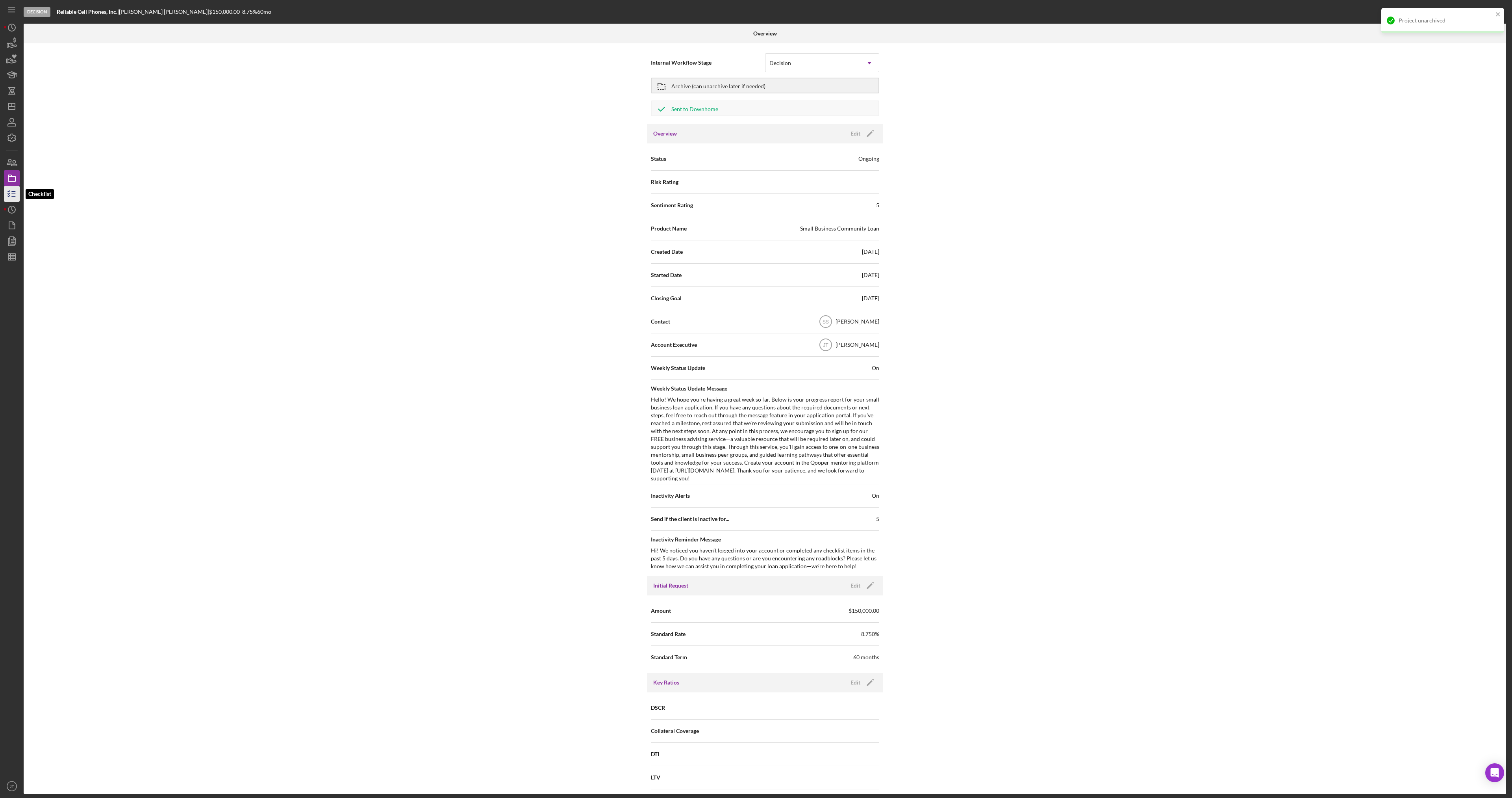
click at [14, 196] on line "button" at bounding box center [14, 196] width 3 height 0
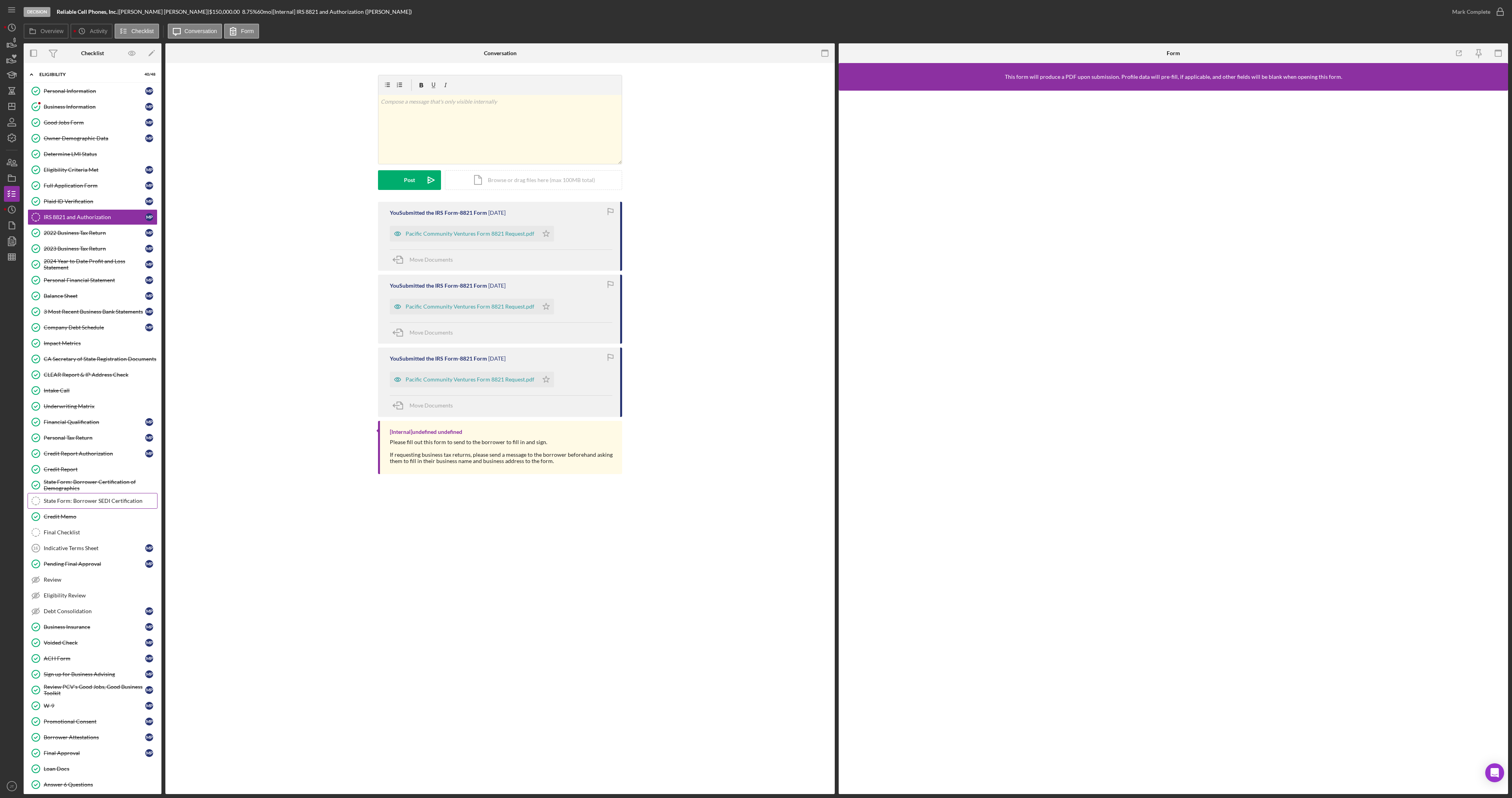
click at [95, 494] on link "State Form: Borrower SEDI Certification State Form: Borrower SEDI Certification" at bounding box center [93, 500] width 130 height 15
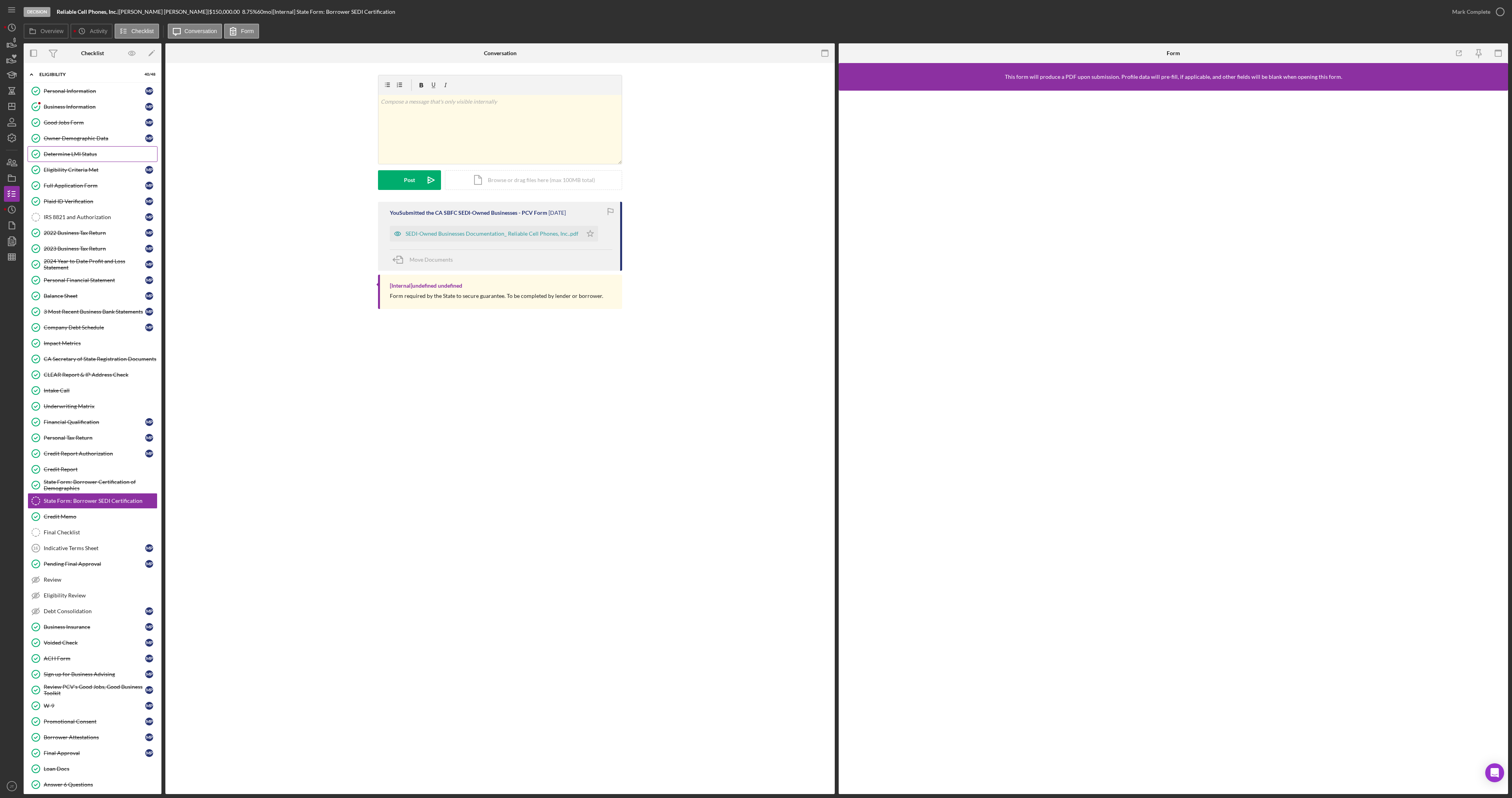
click at [76, 151] on div "Determine LMI Status" at bounding box center [100, 154] width 113 height 7
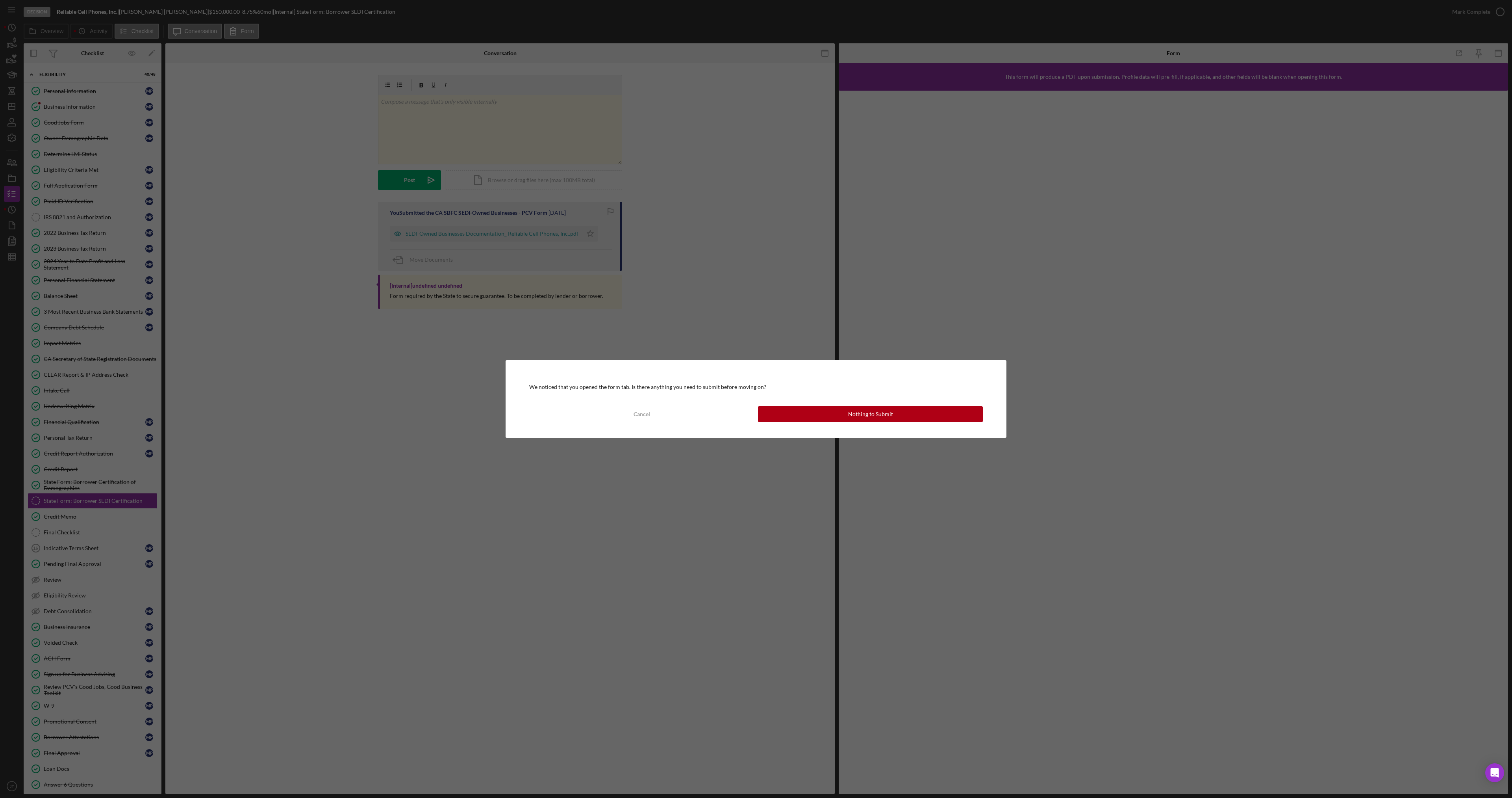
drag, startPoint x: 853, startPoint y: 426, endPoint x: 851, endPoint y: 419, distance: 7.3
click at [853, 425] on div "We noticed that you opened the form tab. Is there anything you need to submit b…" at bounding box center [755, 398] width 500 height 77
click at [851, 419] on div "Nothing to Submit" at bounding box center [870, 414] width 45 height 15
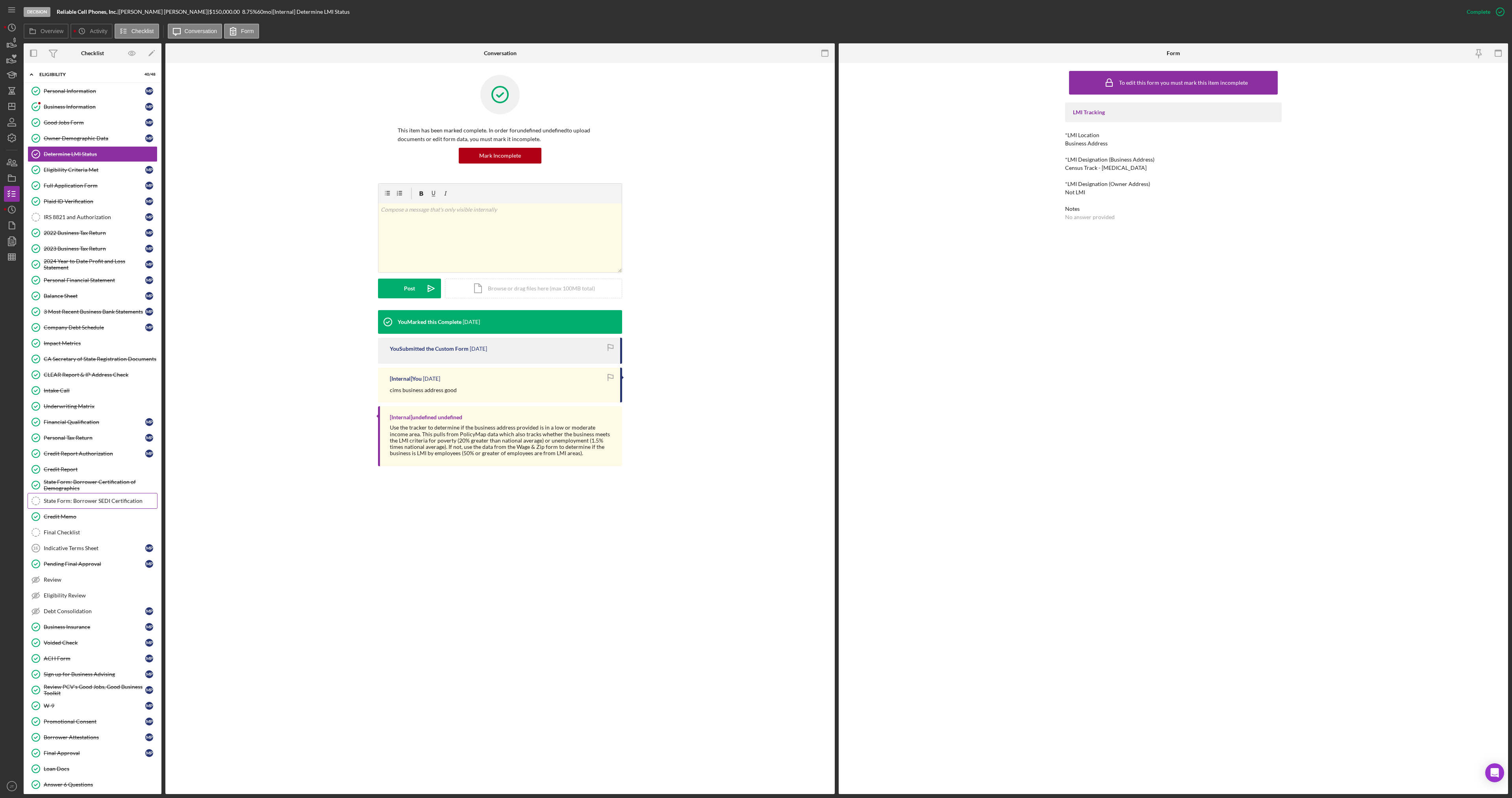
click at [86, 502] on div "State Form: Borrower SEDI Certification" at bounding box center [100, 501] width 113 height 7
